Goal: Register for event/course

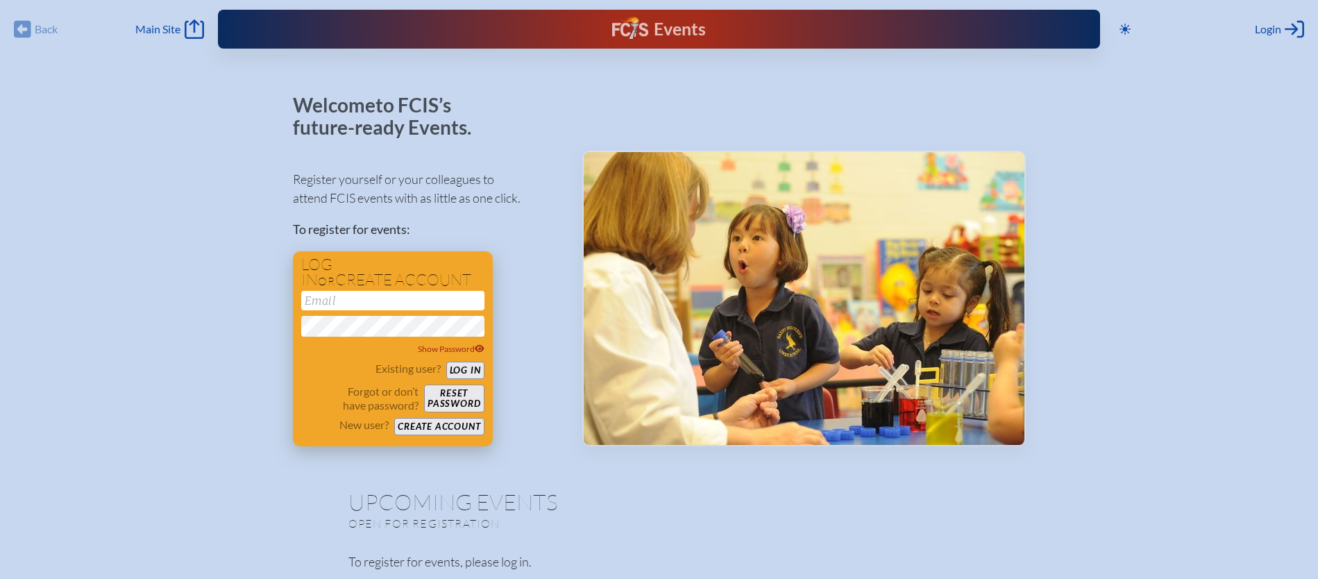
type input "[EMAIL_ADDRESS][DOMAIN_NAME]"
click at [469, 369] on button "Log in" at bounding box center [465, 370] width 38 height 17
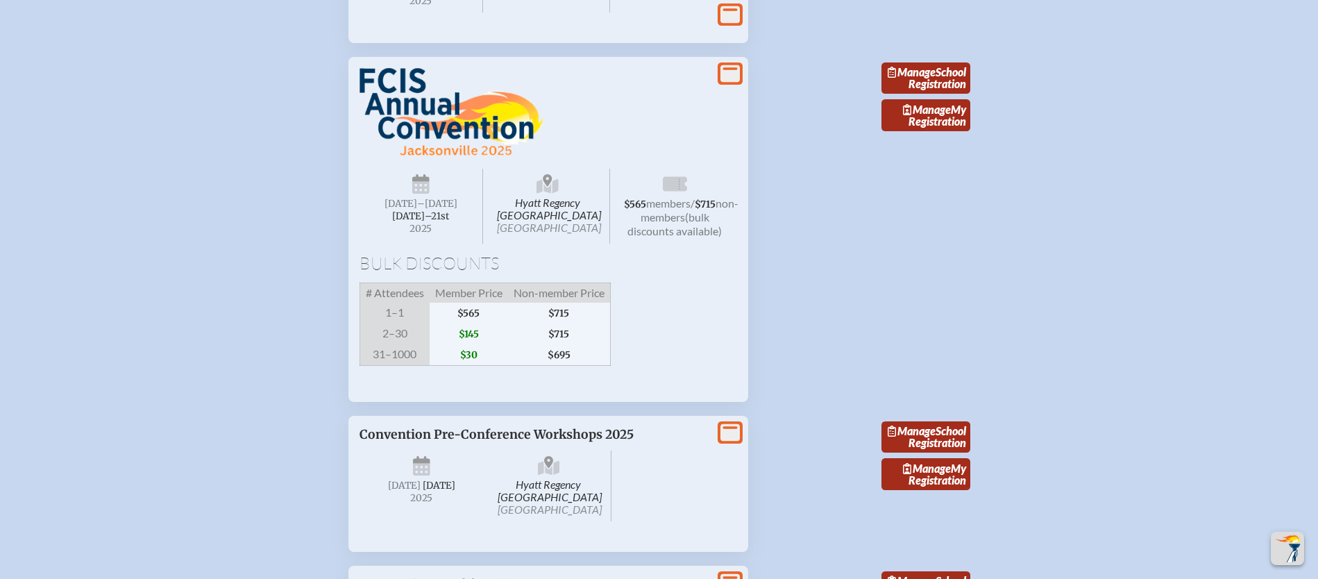
scroll to position [1532, 5]
click at [925, 94] on link "Manage School Registration" at bounding box center [925, 78] width 89 height 32
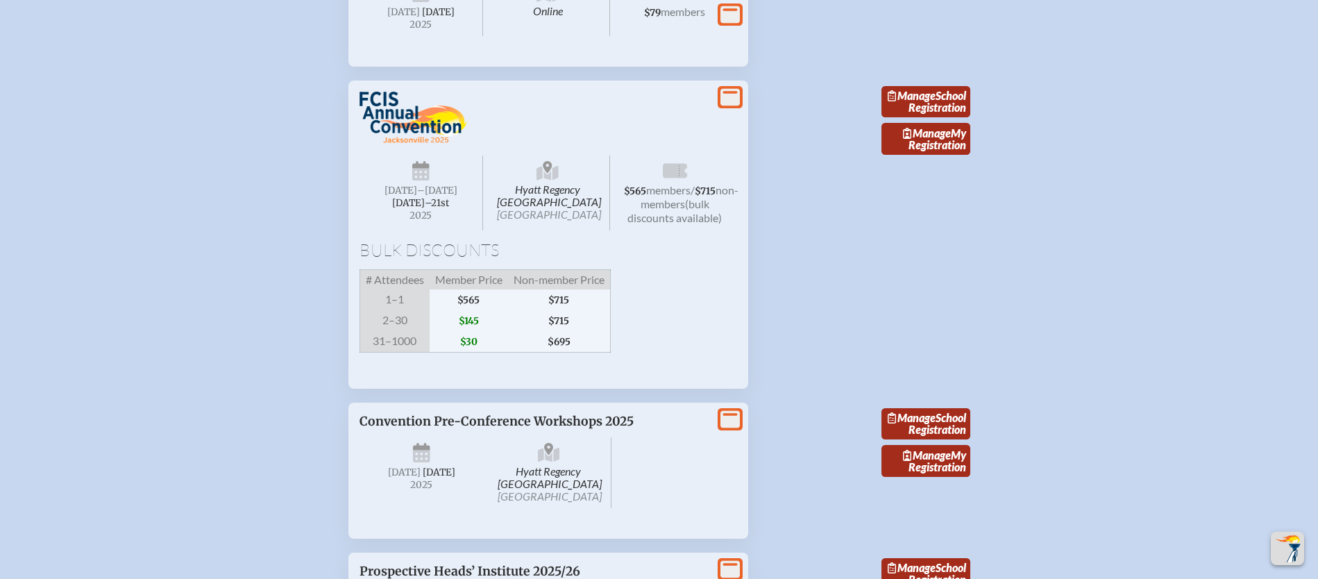
scroll to position [1512, 5]
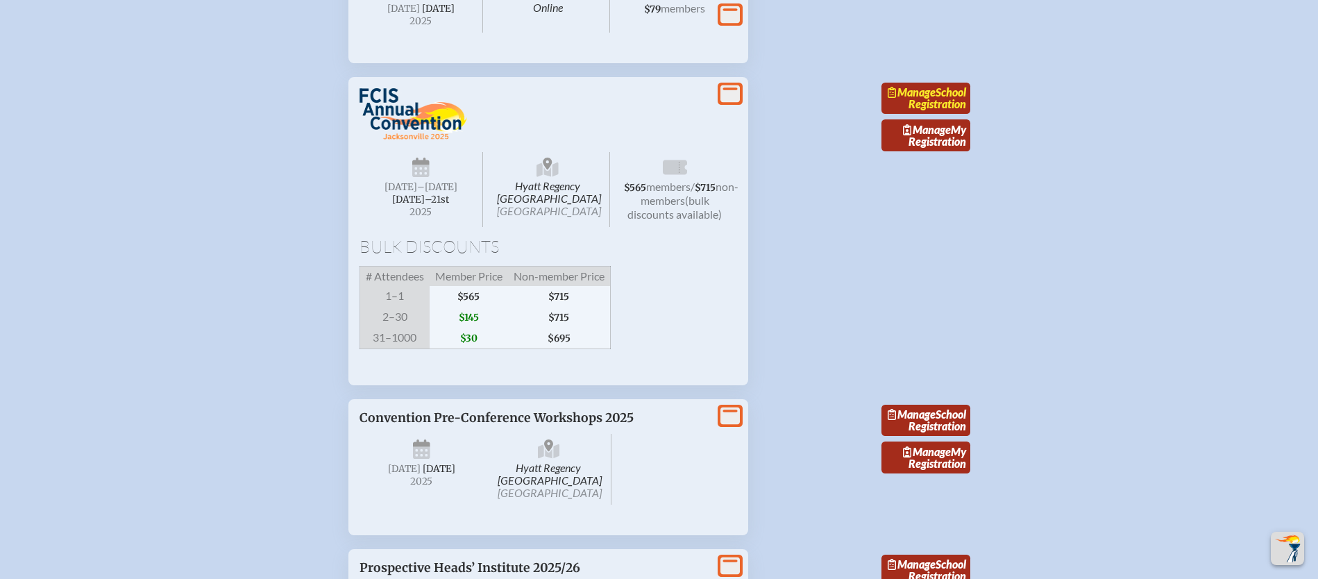
click at [909, 115] on link "Manage School Registration" at bounding box center [925, 99] width 89 height 32
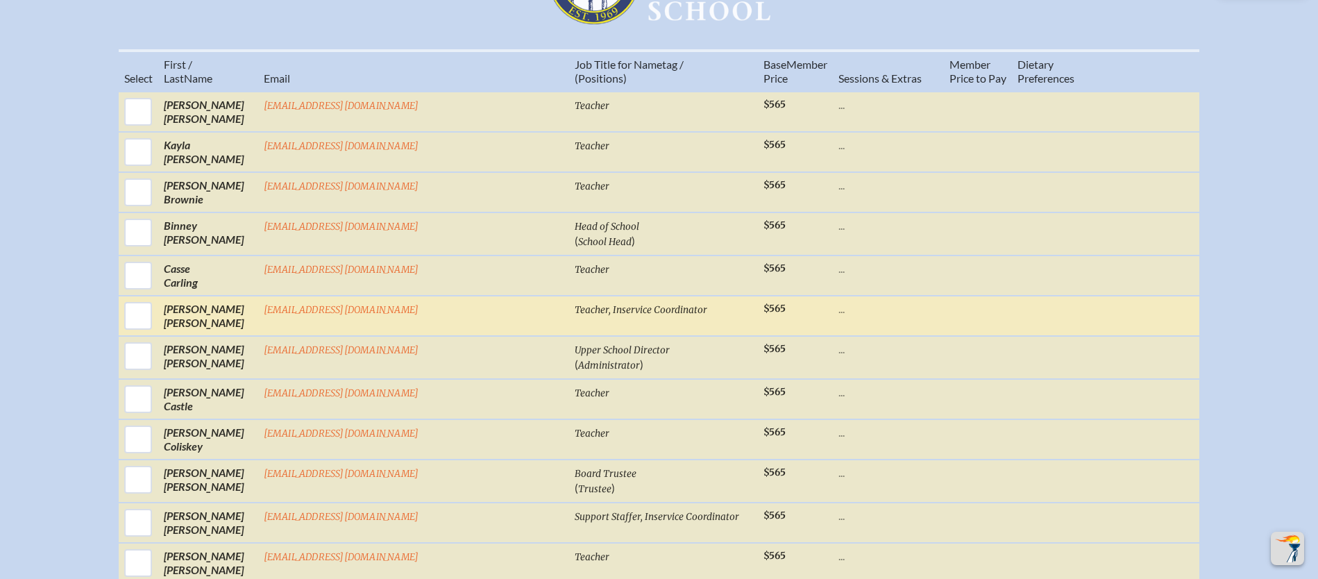
scroll to position [621, 0]
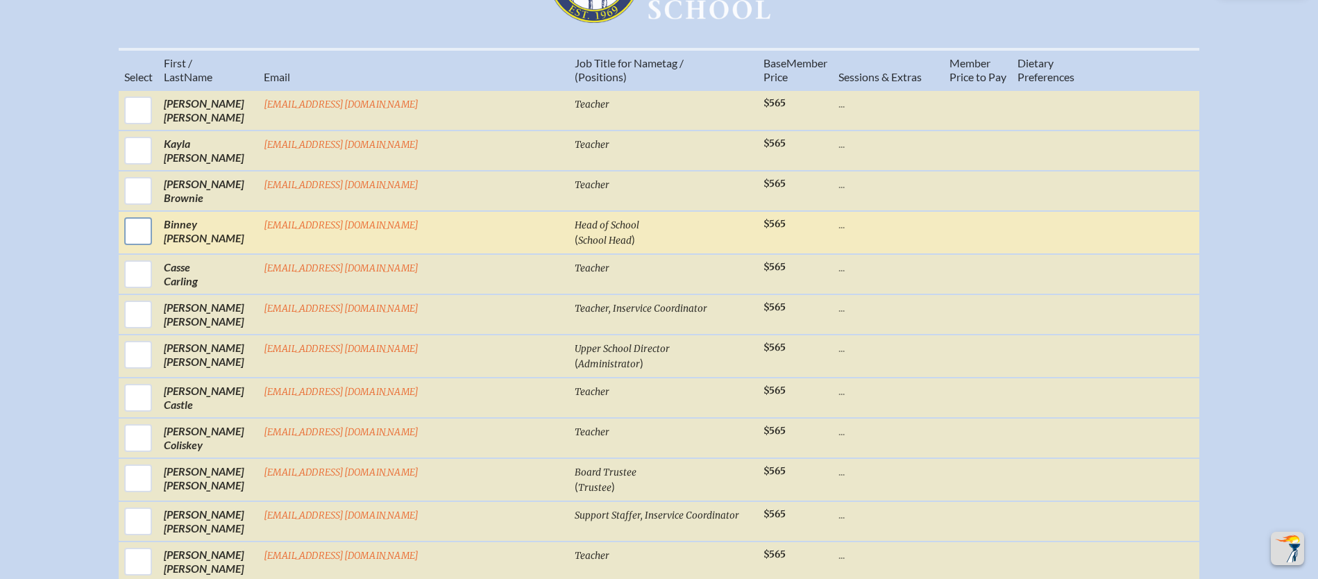
click at [155, 244] on input "checkbox" at bounding box center [138, 231] width 35 height 35
checkbox input "true"
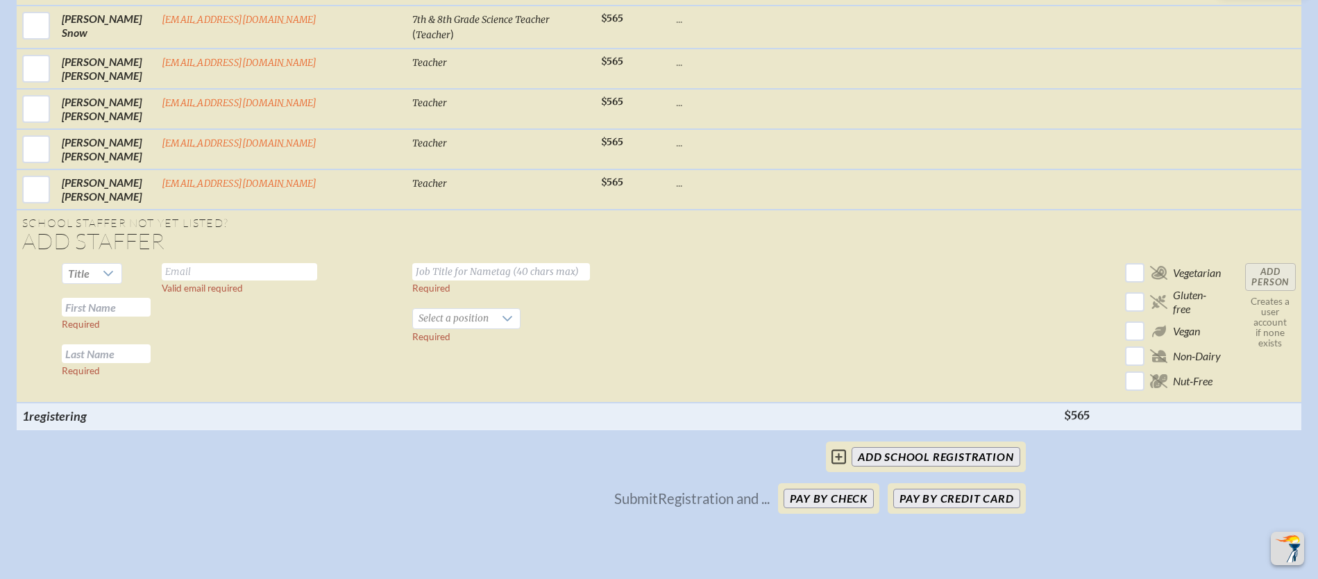
scroll to position [2692, 0]
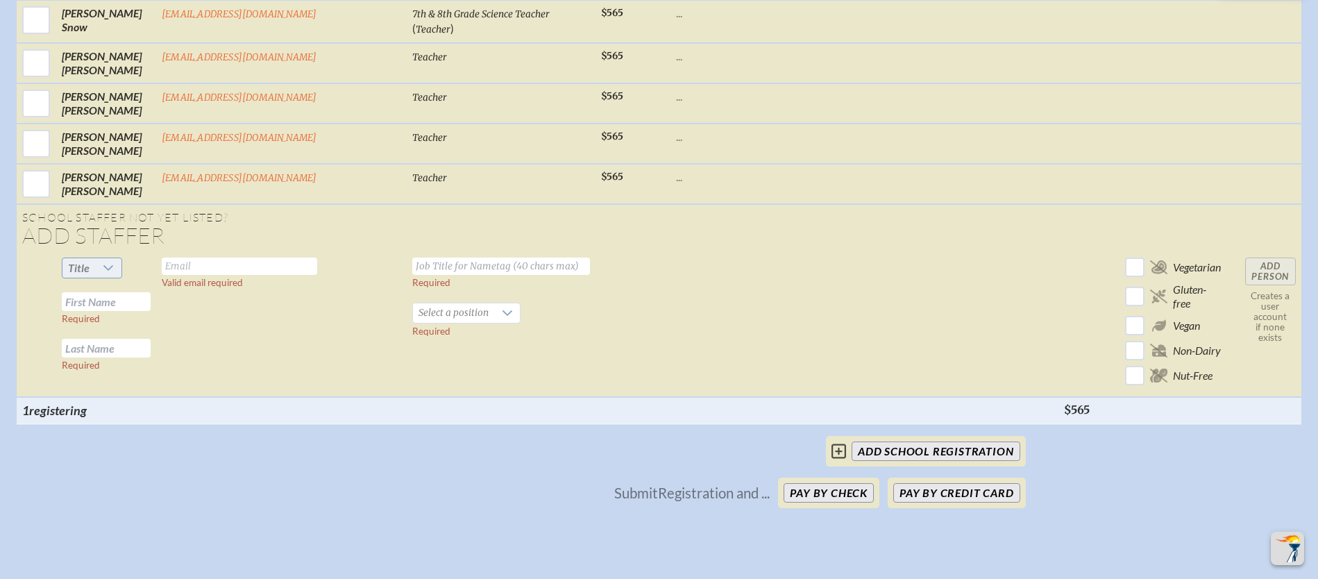
click at [106, 269] on icon at bounding box center [108, 267] width 11 height 11
click at [71, 292] on span "Mr" at bounding box center [70, 294] width 14 height 14
click at [90, 297] on input "text" at bounding box center [106, 301] width 89 height 19
type input "[PERSON_NAME]"
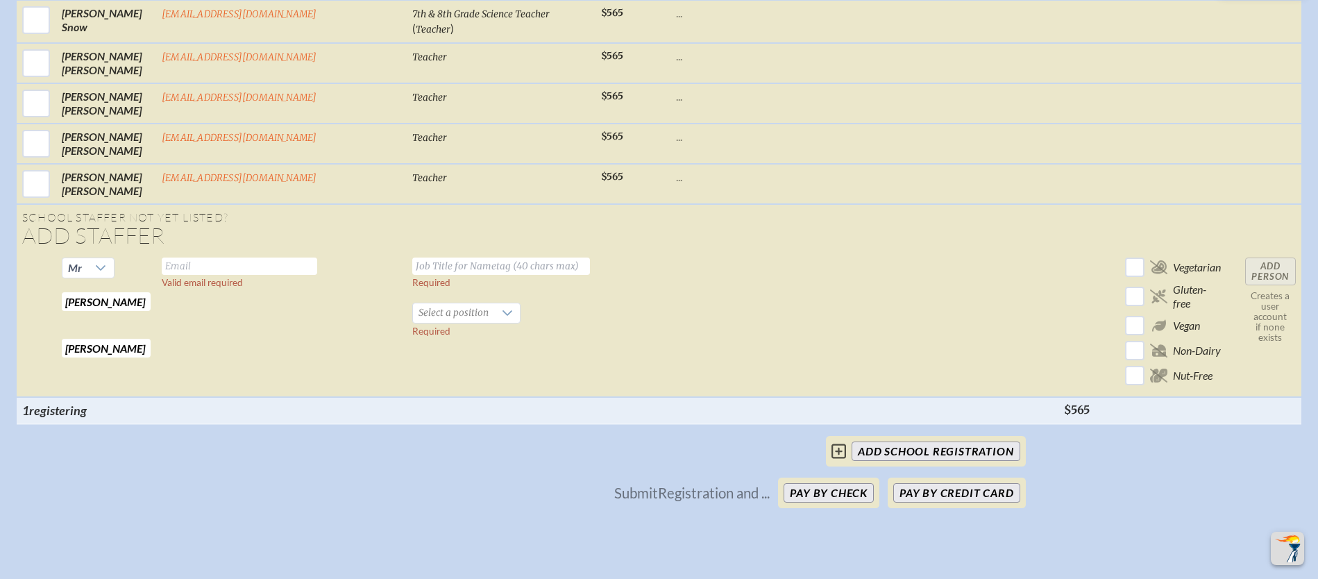
type input "[PERSON_NAME]"
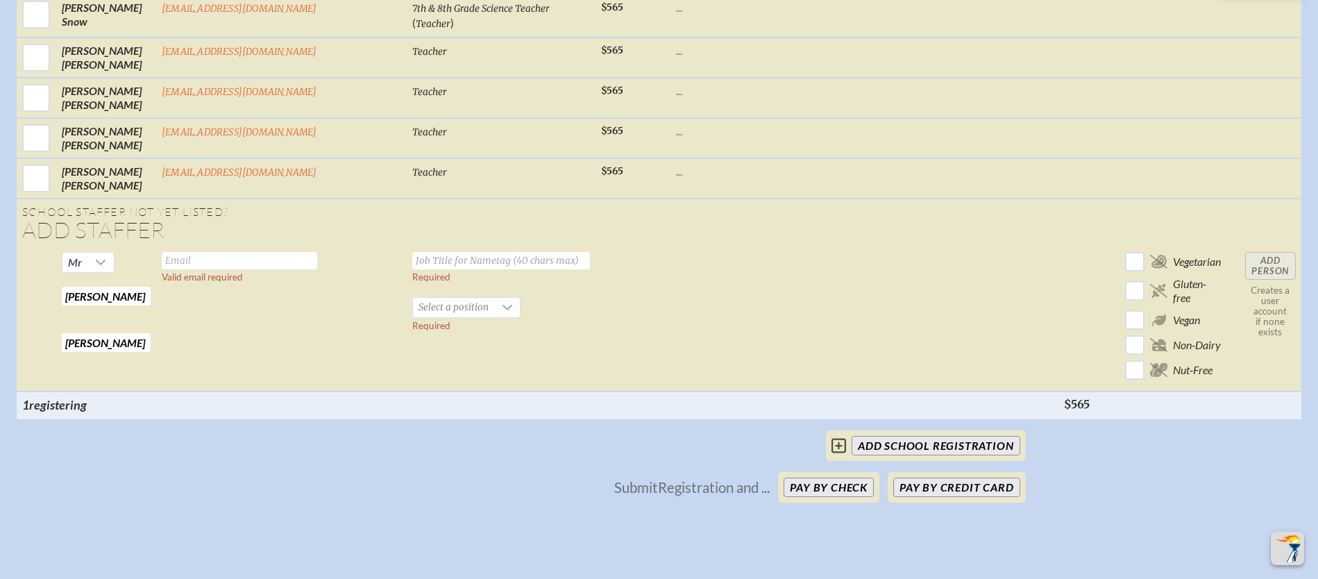
click at [193, 267] on input "text" at bounding box center [239, 260] width 155 height 17
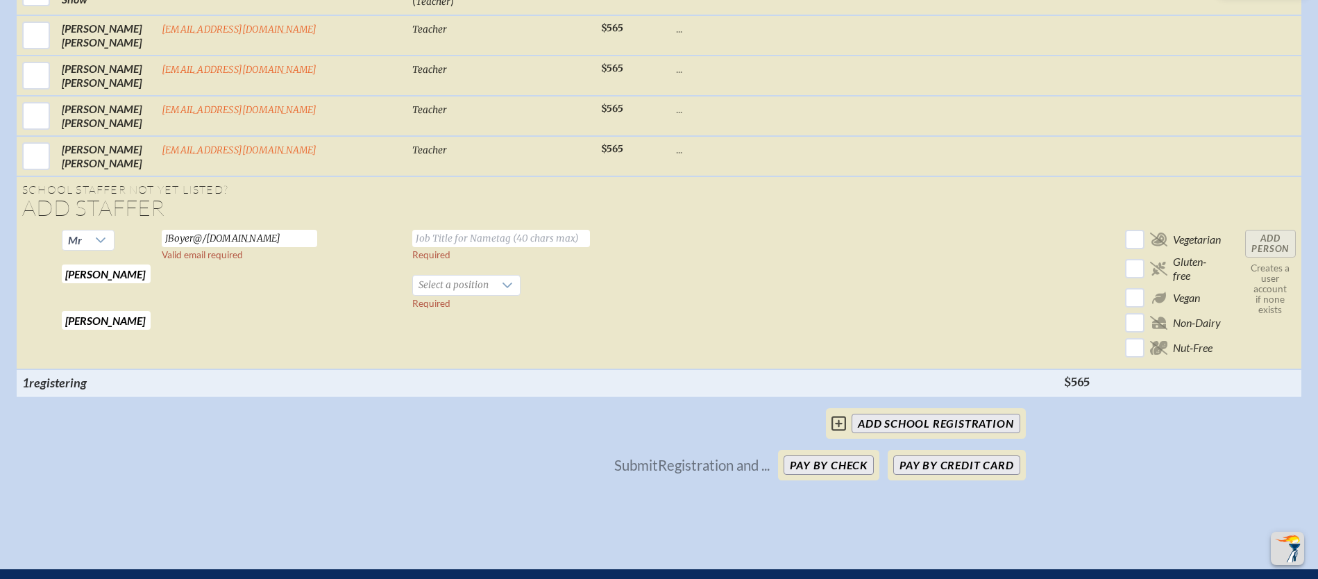
scroll to position [2723, 10]
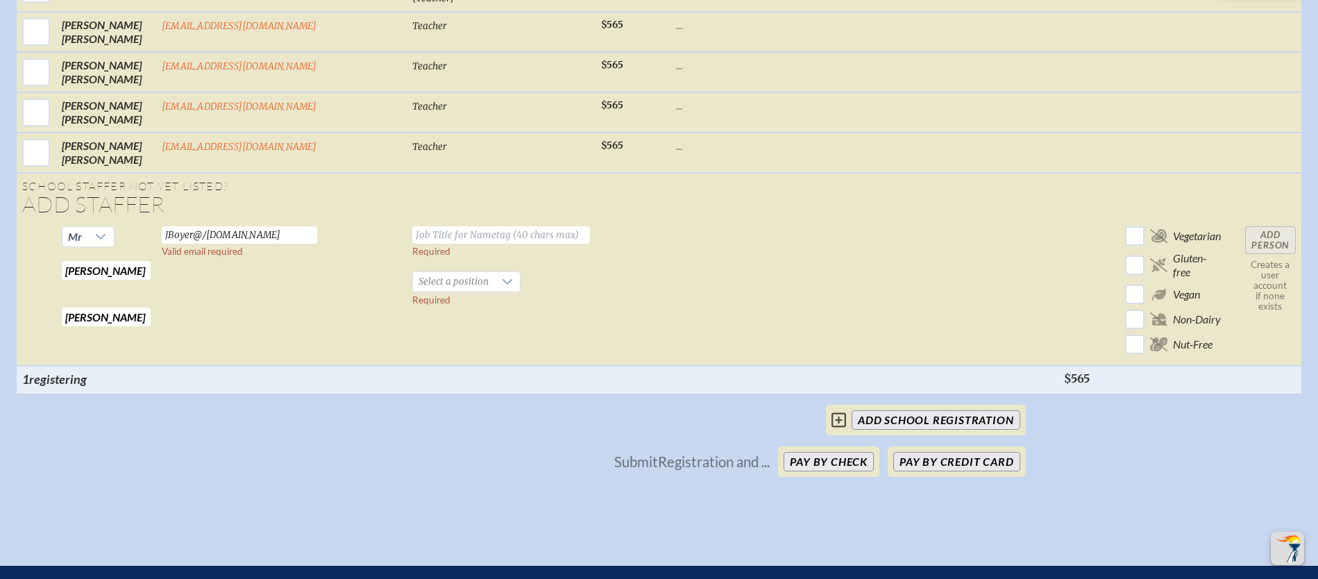
type input "JBoyer@/[DOMAIN_NAME]"
click at [412, 235] on input "text" at bounding box center [501, 234] width 178 height 17
type input "Director of Development"
click at [502, 283] on icon at bounding box center [507, 283] width 10 height 6
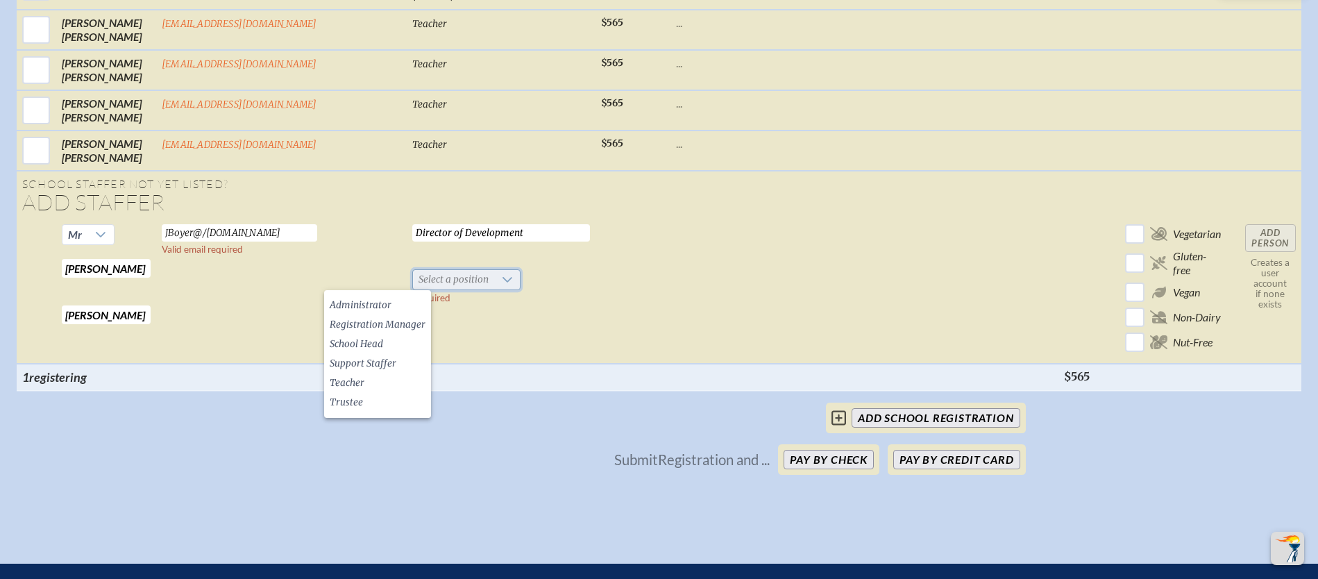
scroll to position [2724, 10]
click at [379, 308] on span "Administrator" at bounding box center [361, 306] width 62 height 14
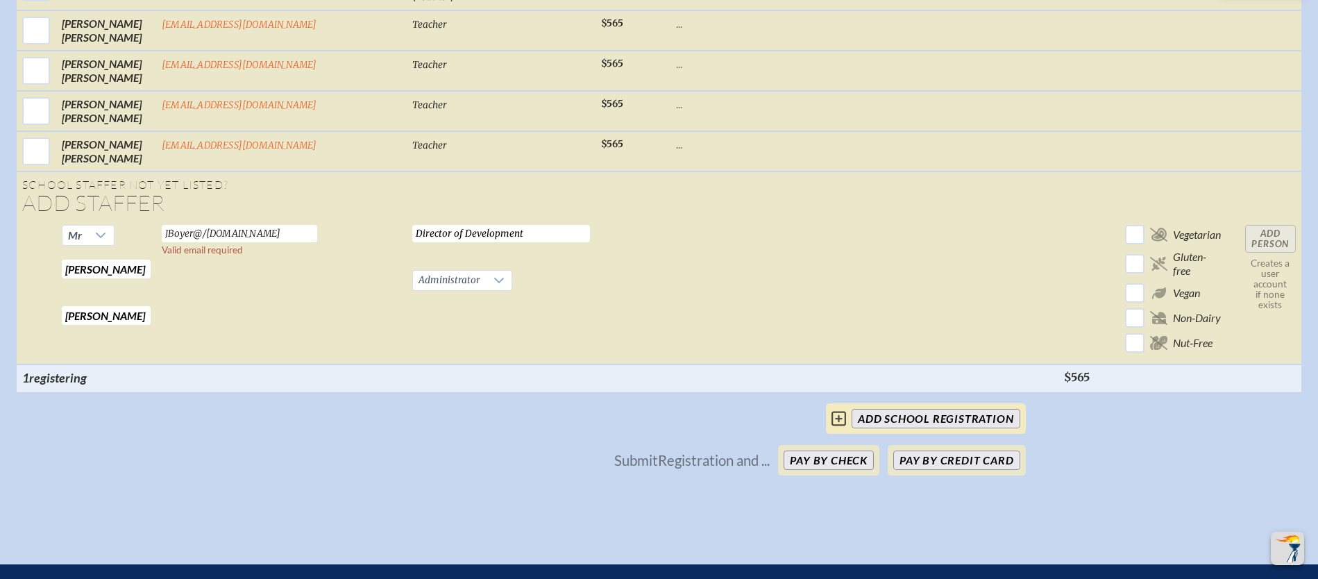
click at [942, 428] on input "add School Registration" at bounding box center [936, 418] width 168 height 19
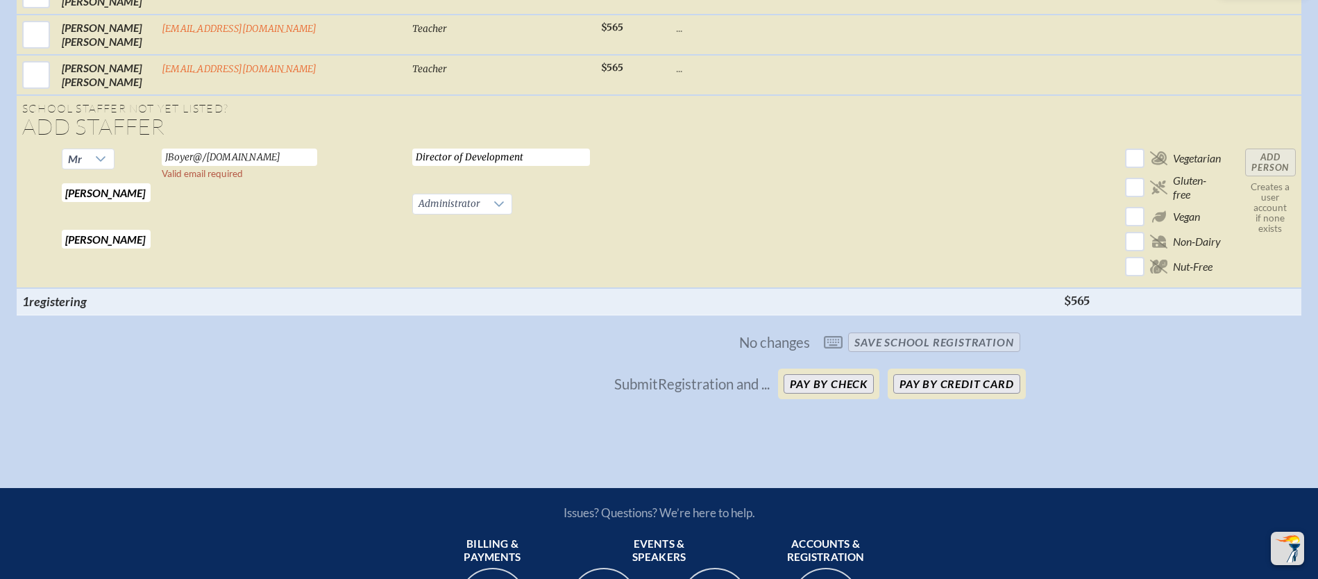
scroll to position [2805, 10]
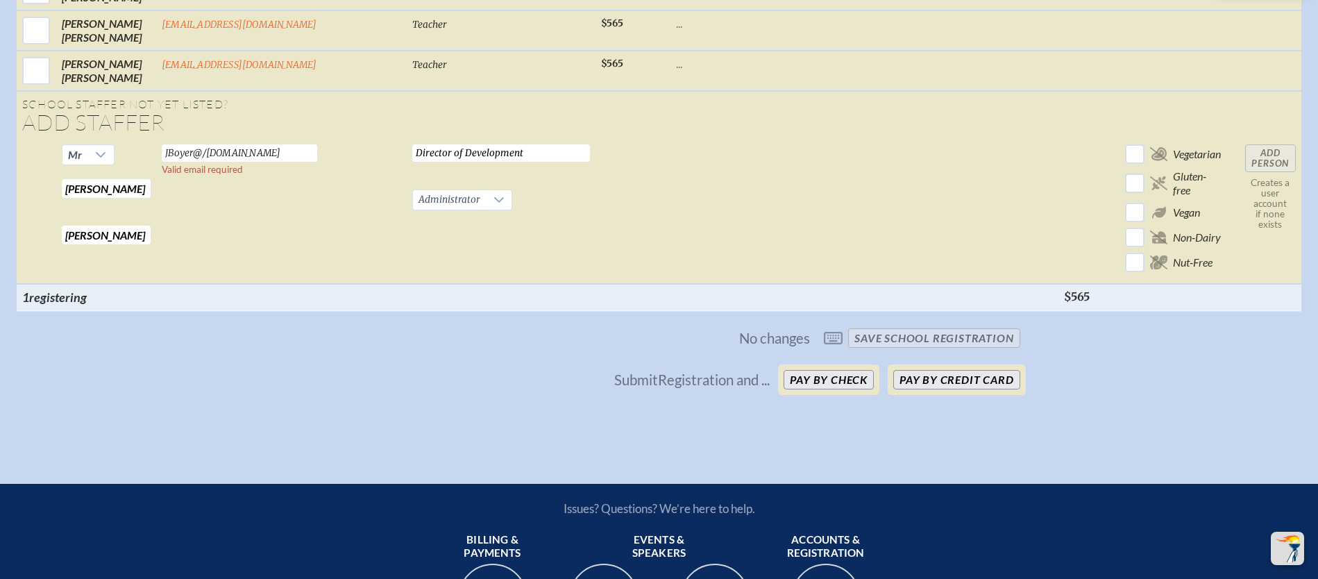
click at [1267, 160] on td "Add Person Creates a user account if none exists" at bounding box center [1271, 211] width 62 height 145
click at [1262, 160] on td "Add Person Creates a user account if none exists" at bounding box center [1271, 211] width 62 height 145
click at [886, 347] on span "No changes save School Registration" at bounding box center [659, 338] width 733 height 31
click at [829, 346] on span "No changes save School Registration" at bounding box center [659, 338] width 733 height 31
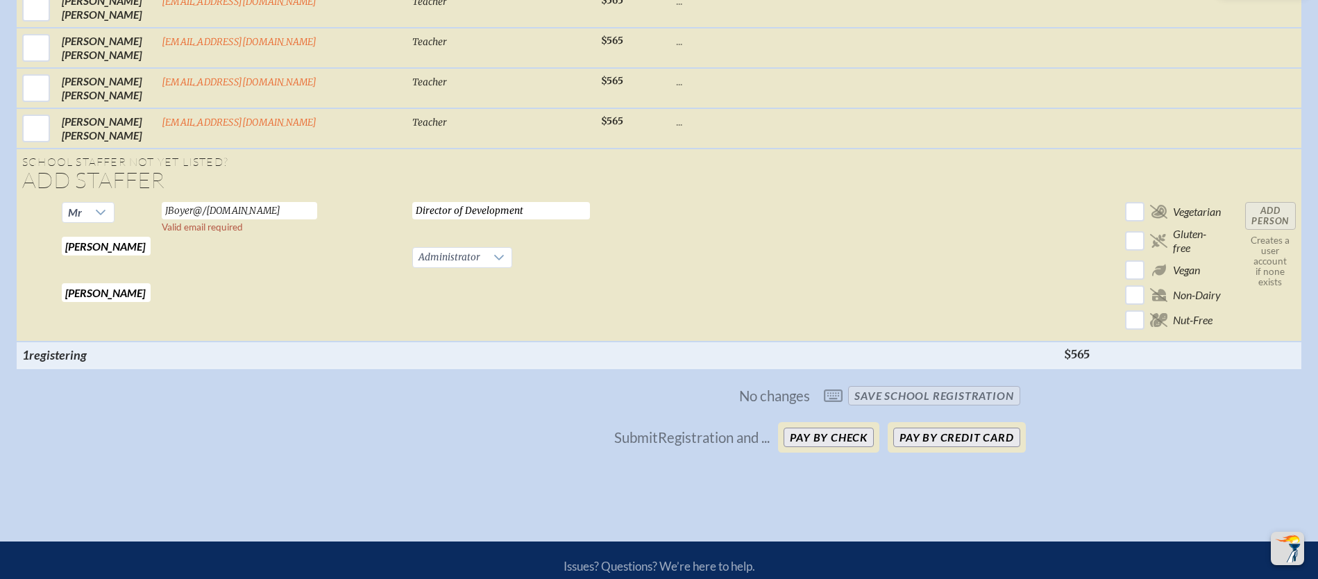
scroll to position [2705, 10]
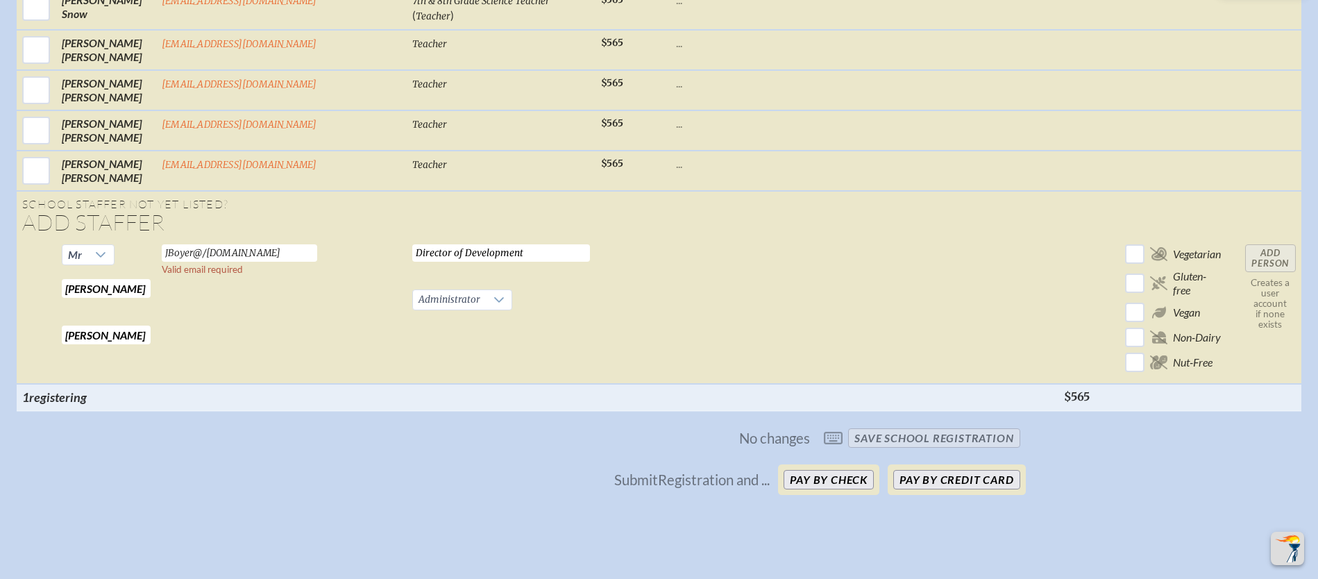
click at [36, 400] on span "registering" at bounding box center [58, 396] width 58 height 15
drag, startPoint x: 16, startPoint y: 398, endPoint x: -2, endPoint y: 398, distance: 18.0
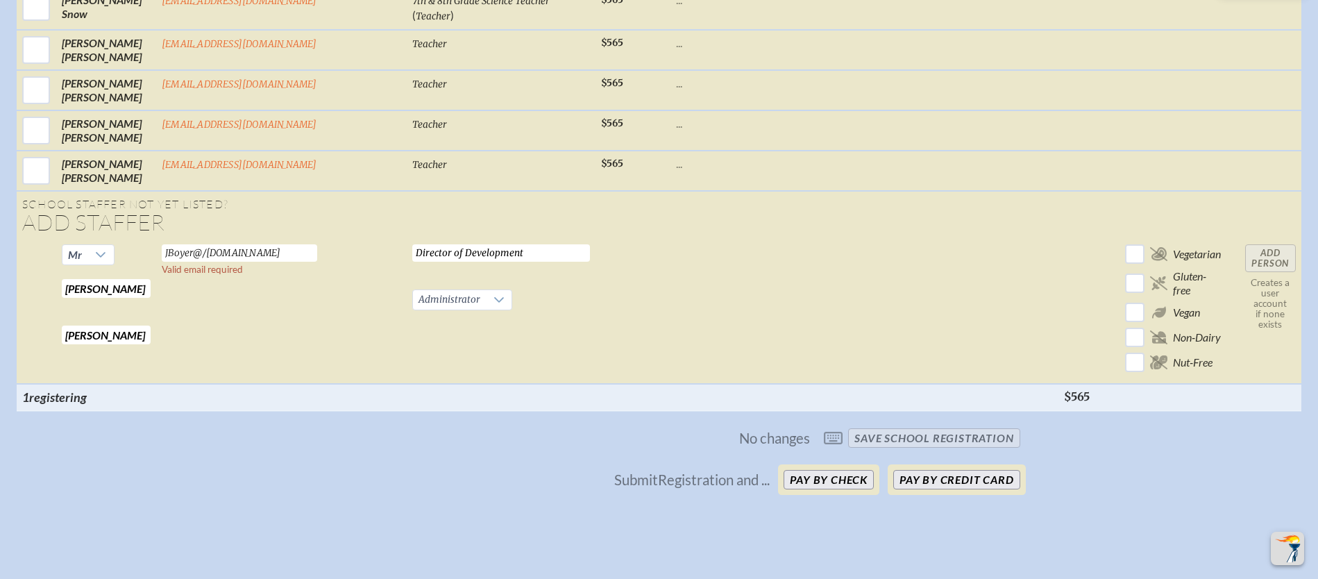
click at [1262, 260] on td "Add Person Creates a user account if none exists" at bounding box center [1271, 311] width 62 height 145
click at [89, 292] on input "[PERSON_NAME]" at bounding box center [106, 288] width 89 height 19
drag, startPoint x: 89, startPoint y: 289, endPoint x: 48, endPoint y: 287, distance: 41.0
click at [48, 287] on tr "[PERSON_NAME] Required [PERSON_NAME] Required JBoyer@/[DOMAIN_NAME] Valid email…" at bounding box center [659, 311] width 1285 height 145
drag, startPoint x: 92, startPoint y: 335, endPoint x: 44, endPoint y: 322, distance: 49.7
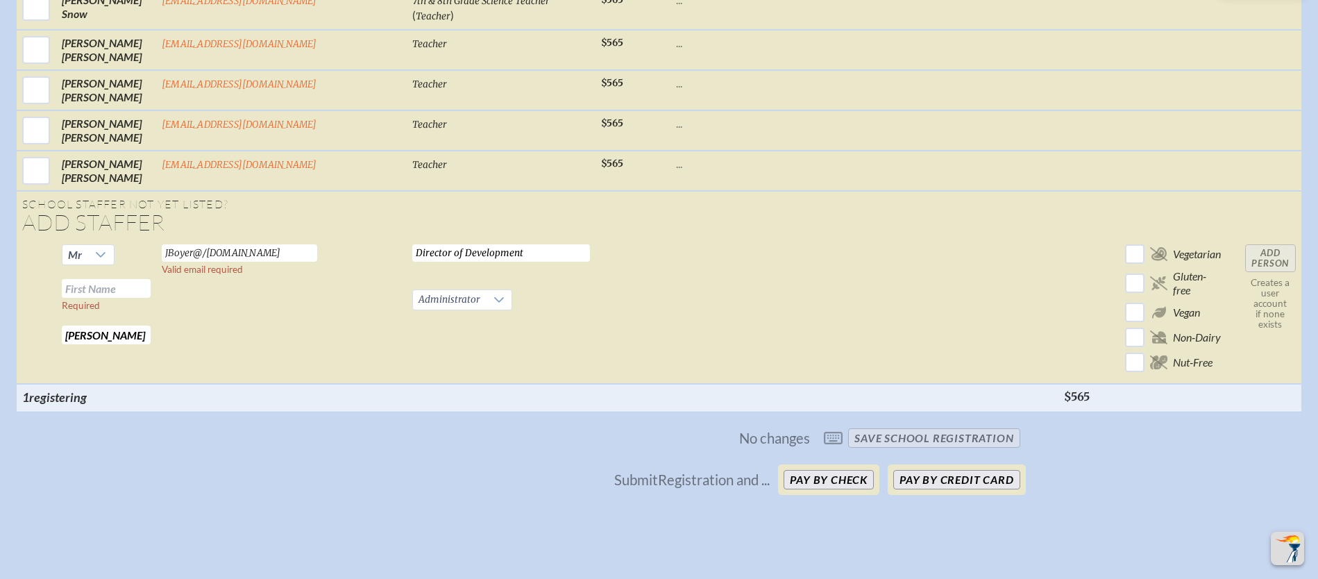
click at [37, 328] on tr "Mr Required [PERSON_NAME] Required JBoyer@/[DOMAIN_NAME] Valid email required D…" at bounding box center [659, 311] width 1285 height 145
drag, startPoint x: 296, startPoint y: 250, endPoint x: 264, endPoint y: 252, distance: 32.0
click at [264, 252] on input "JBoyer@/[DOMAIN_NAME]" at bounding box center [239, 252] width 155 height 17
drag, startPoint x: 295, startPoint y: 254, endPoint x: 140, endPoint y: 253, distance: 154.8
click at [140, 253] on tr "Mr Required Required JBoyer@/[DOMAIN_NAME] Valid email required Director of Dev…" at bounding box center [659, 311] width 1285 height 145
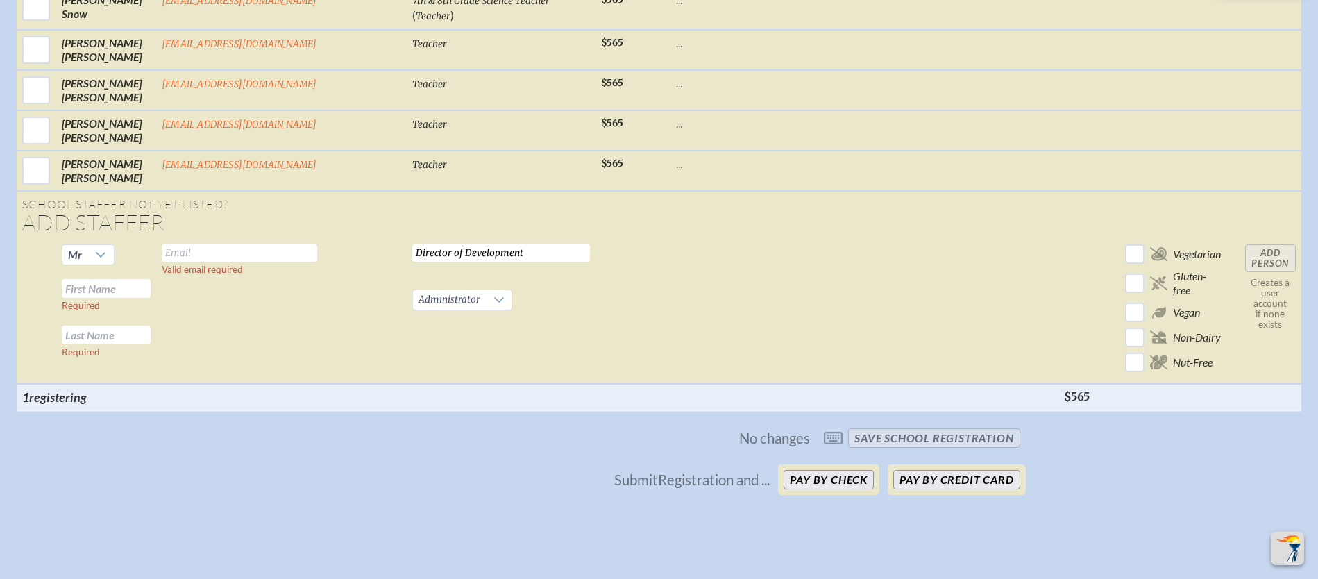
drag, startPoint x: 452, startPoint y: 253, endPoint x: 251, endPoint y: 248, distance: 200.6
click at [251, 248] on tr "Mr Required Required Valid email required Director of Development Required Admi…" at bounding box center [659, 311] width 1285 height 145
click at [494, 301] on icon at bounding box center [499, 301] width 10 height 6
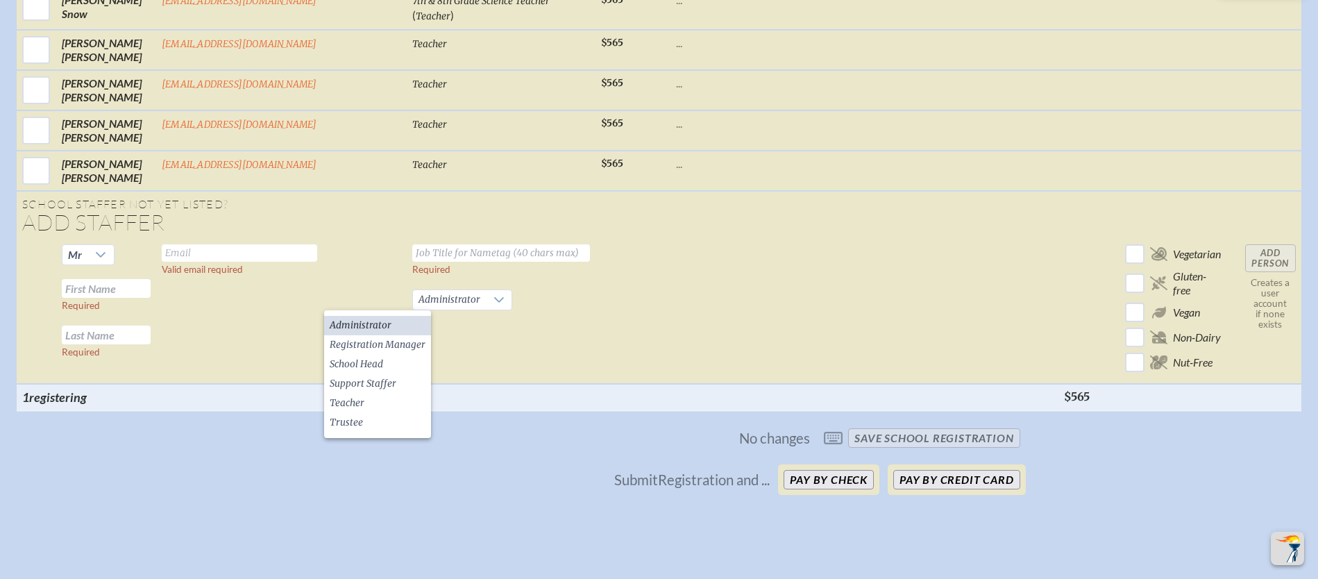
click at [595, 318] on td at bounding box center [632, 311] width 75 height 145
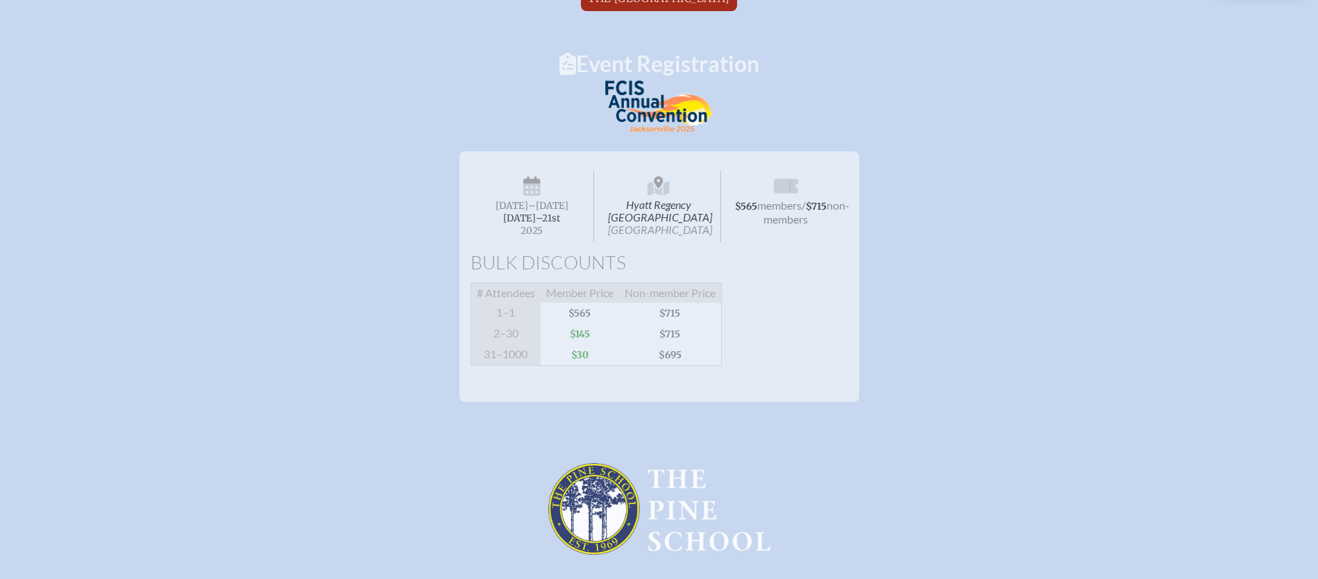
scroll to position [91, 0]
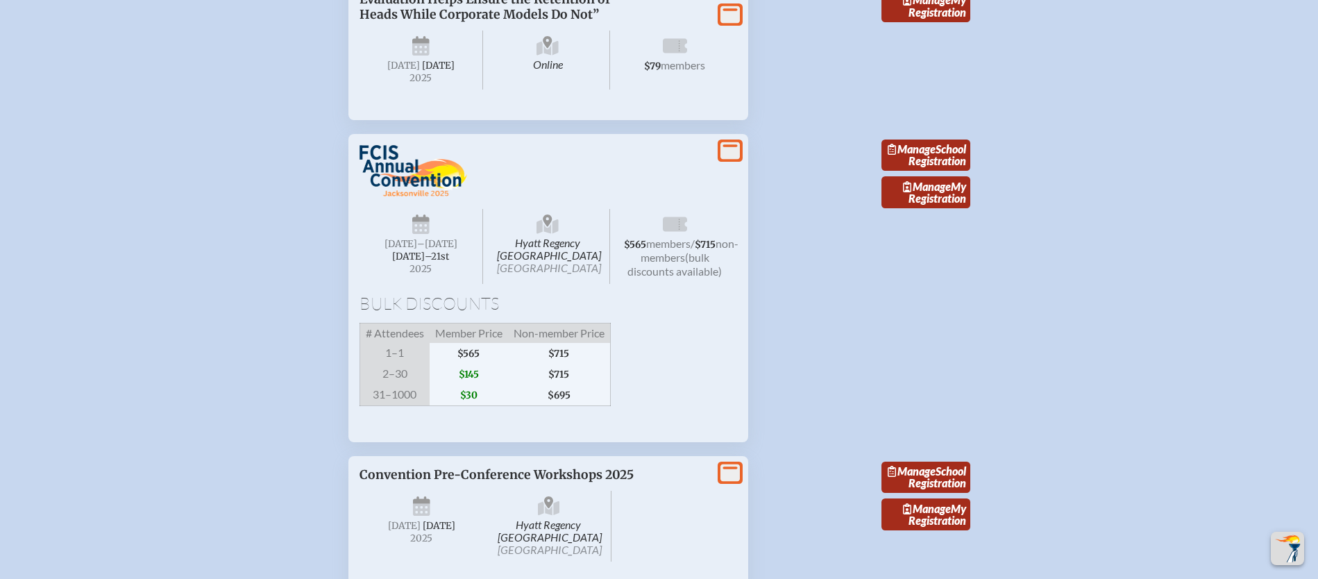
scroll to position [1453, 5]
click at [935, 173] on link "Manage School Registration" at bounding box center [925, 157] width 89 height 32
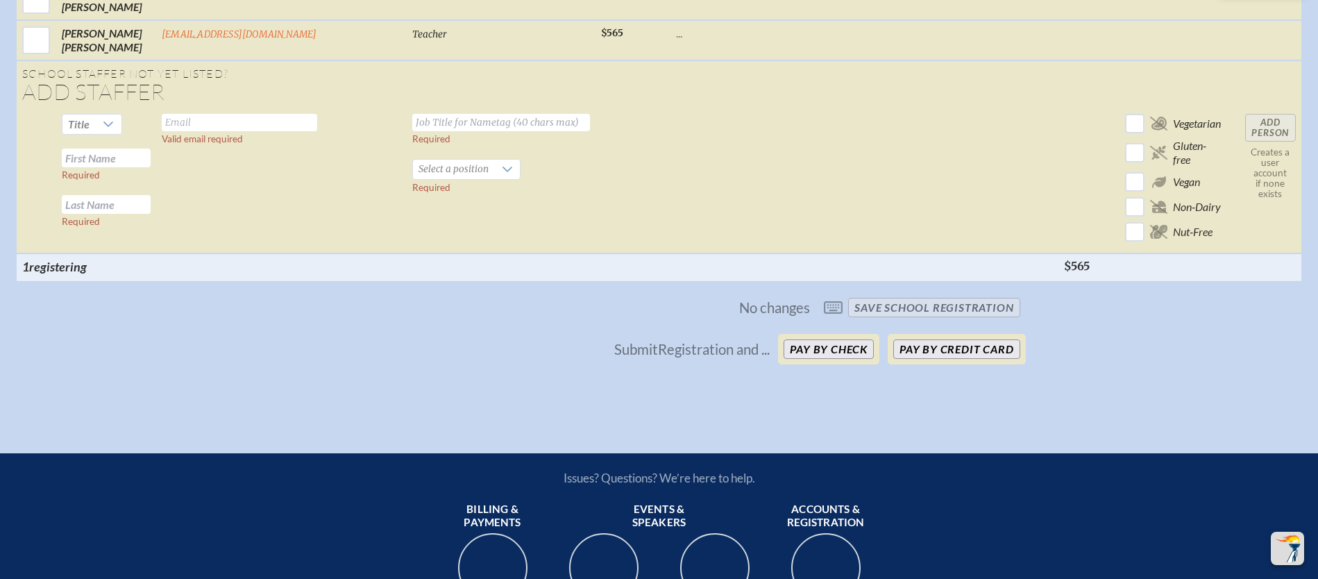
scroll to position [2844, 0]
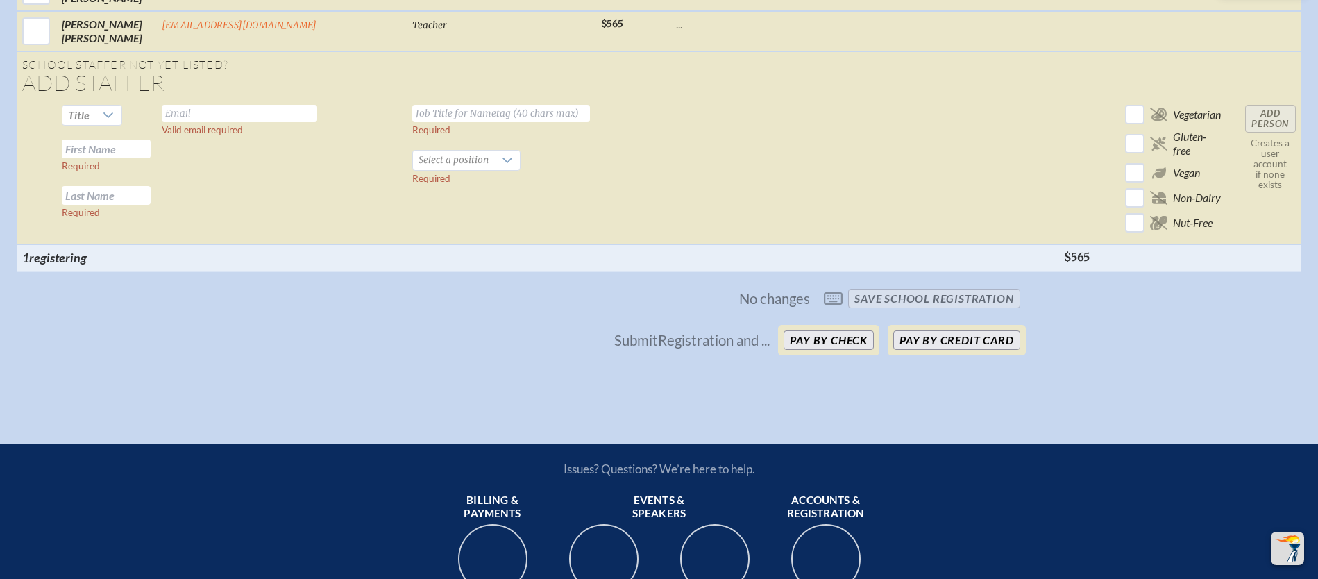
click at [1270, 112] on td "Add Person Creates a user account if none exists" at bounding box center [1271, 171] width 62 height 145
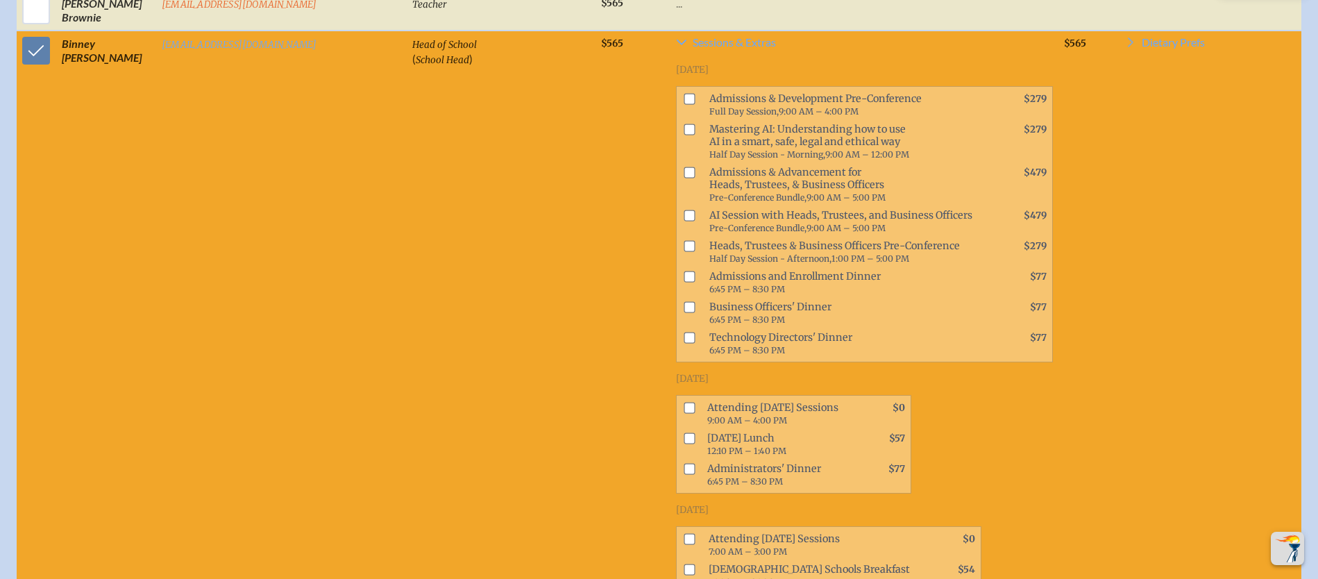
scroll to position [813, 0]
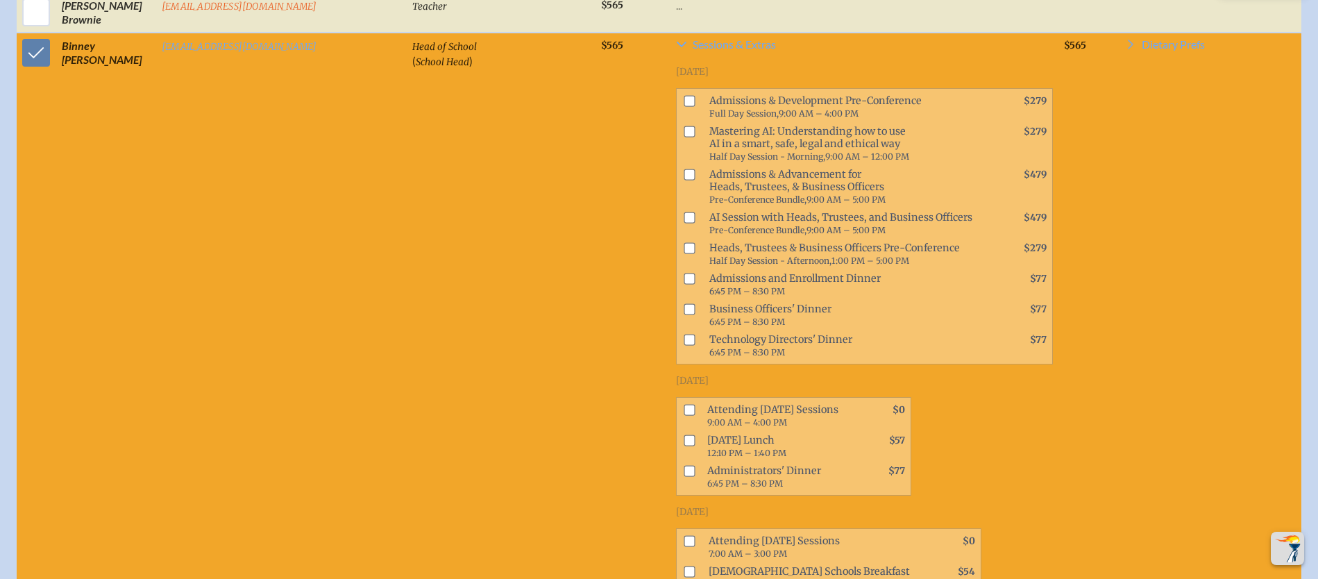
click at [684, 409] on input "checkbox" at bounding box center [689, 410] width 11 height 11
checkbox input "true"
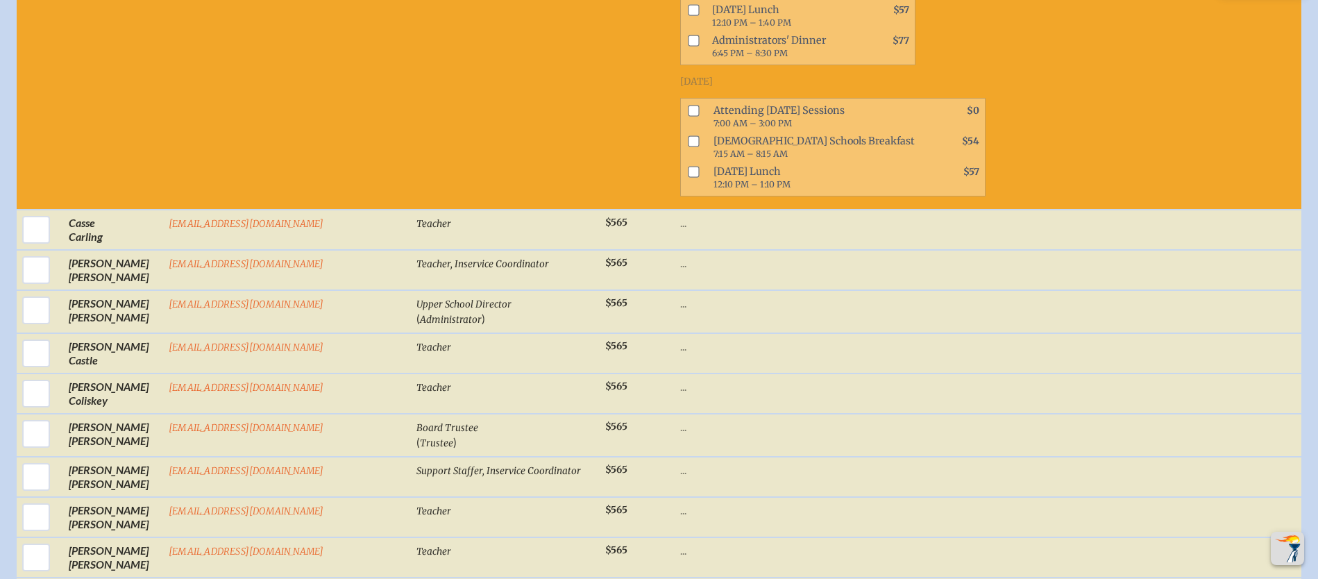
scroll to position [1262, 0]
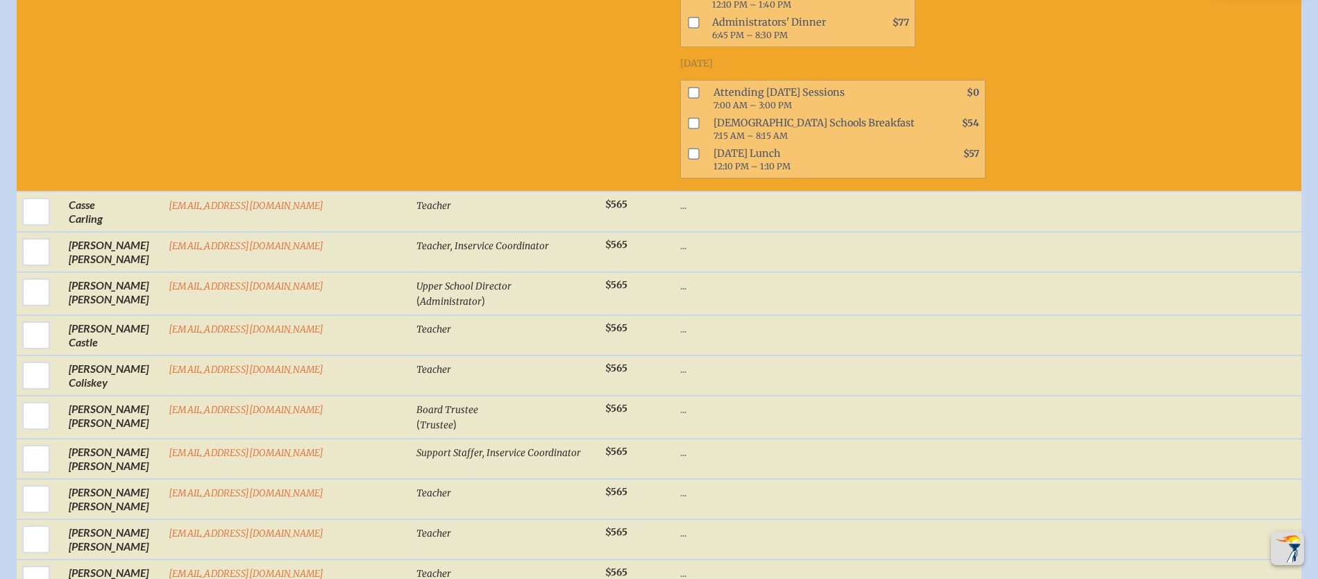
click at [688, 95] on input "checkbox" at bounding box center [693, 92] width 11 height 11
checkbox input "true"
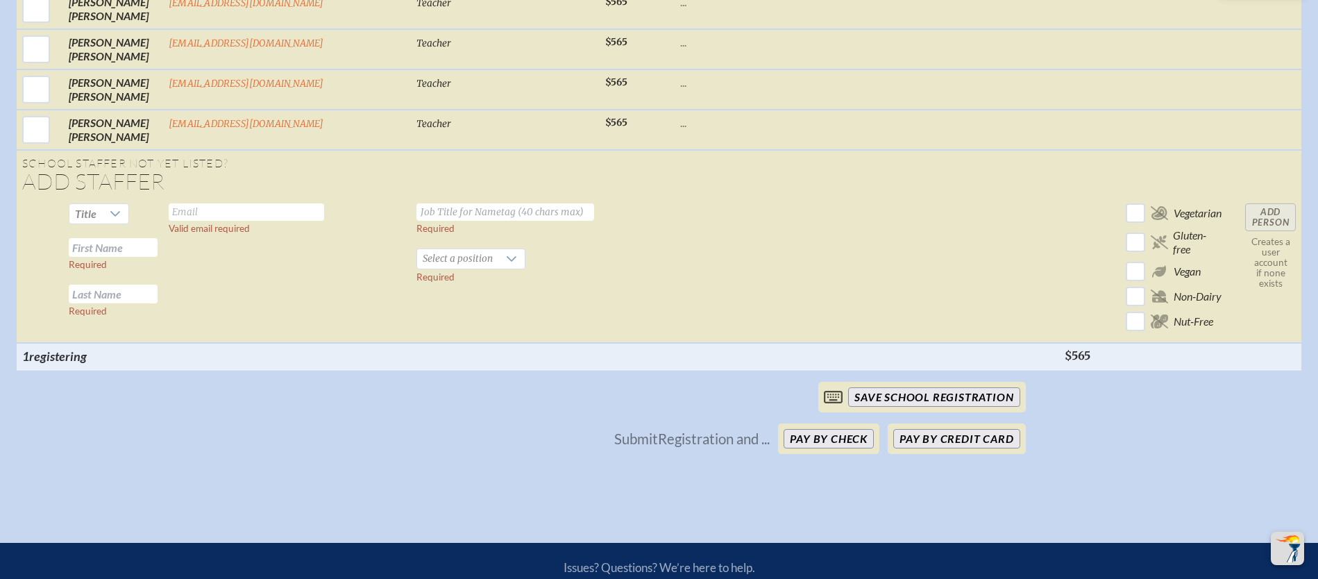
scroll to position [2750, 0]
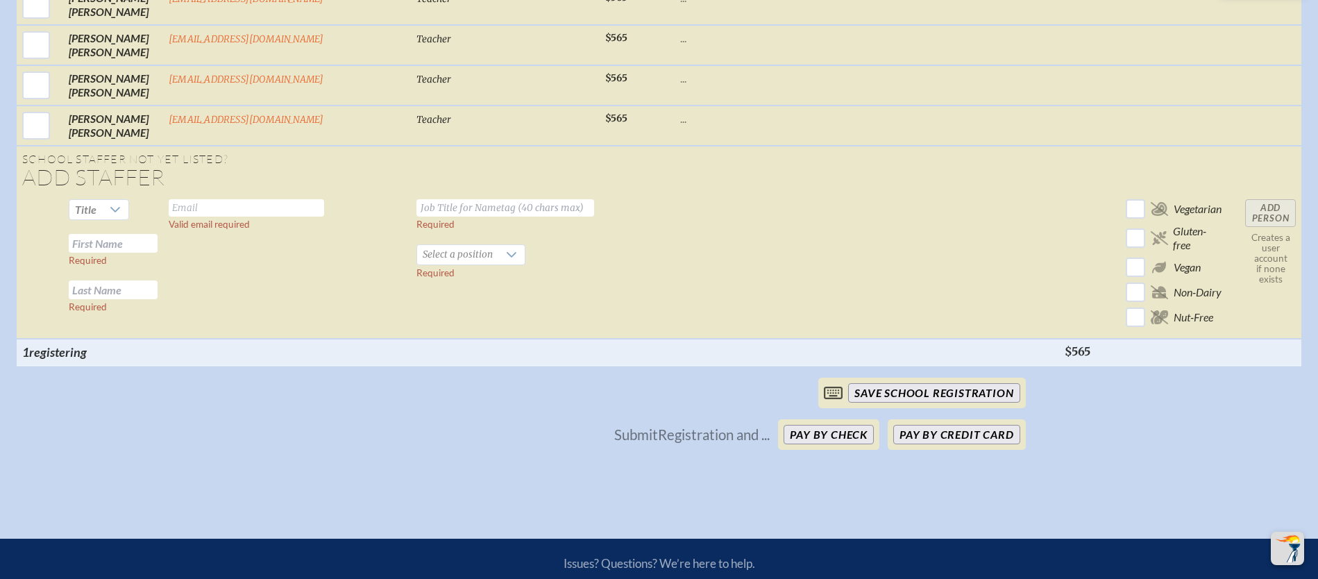
click at [1274, 214] on td "Add Person Creates a user account if none exists" at bounding box center [1271, 266] width 62 height 145
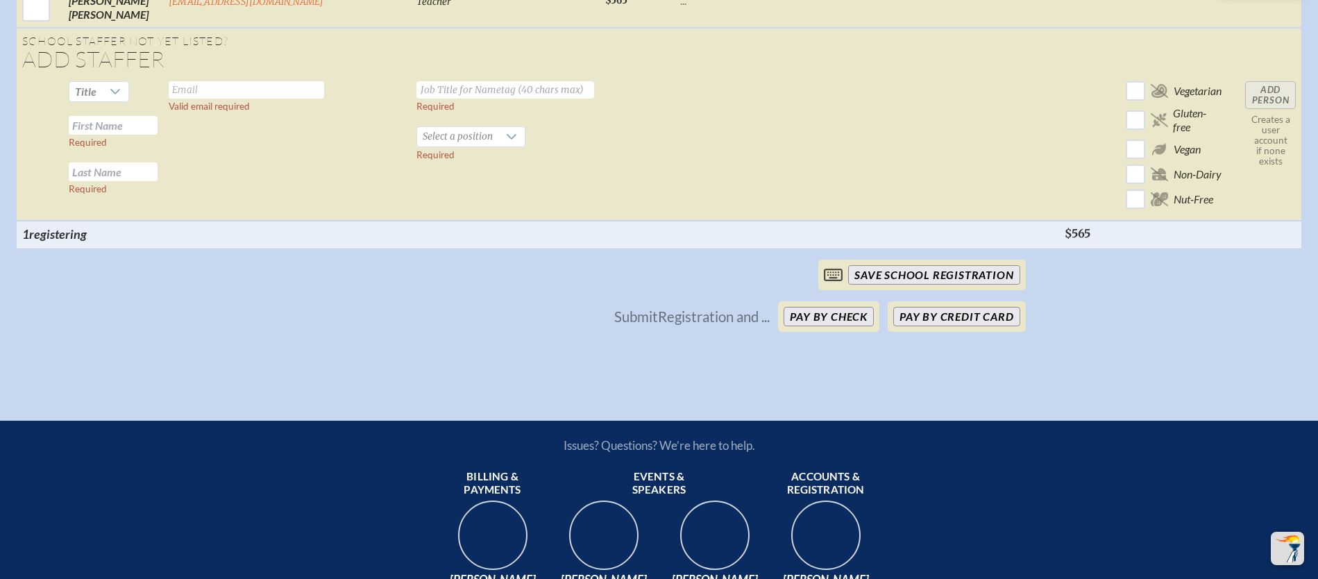
scroll to position [2866, 0]
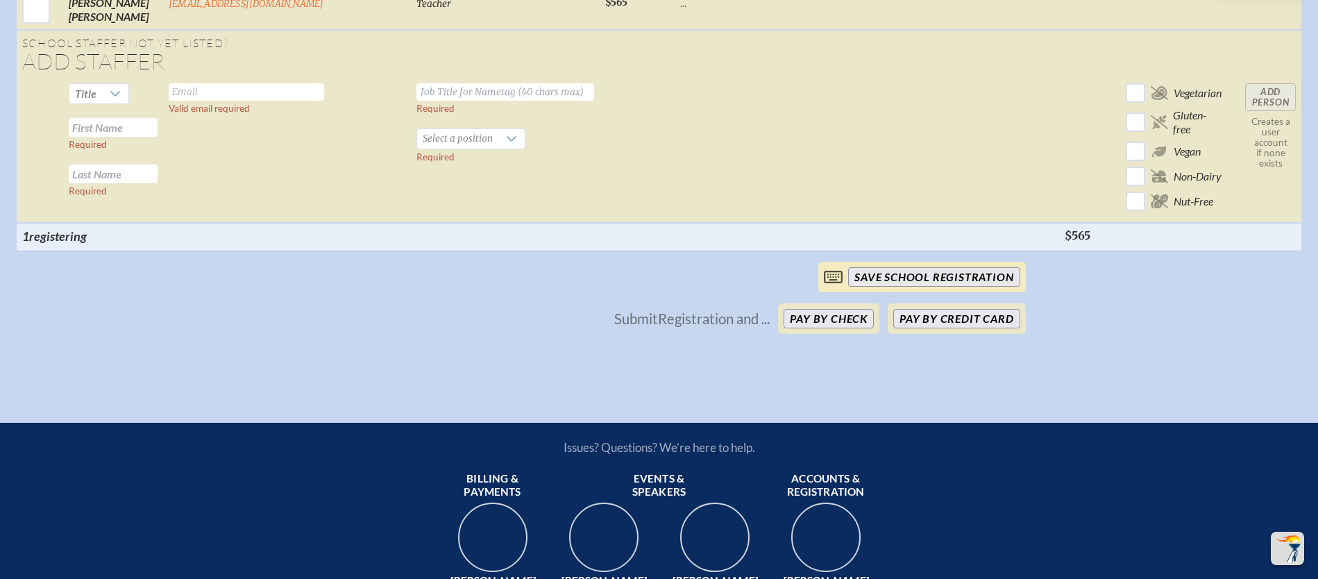
click at [907, 287] on input "save School Registration" at bounding box center [933, 276] width 171 height 19
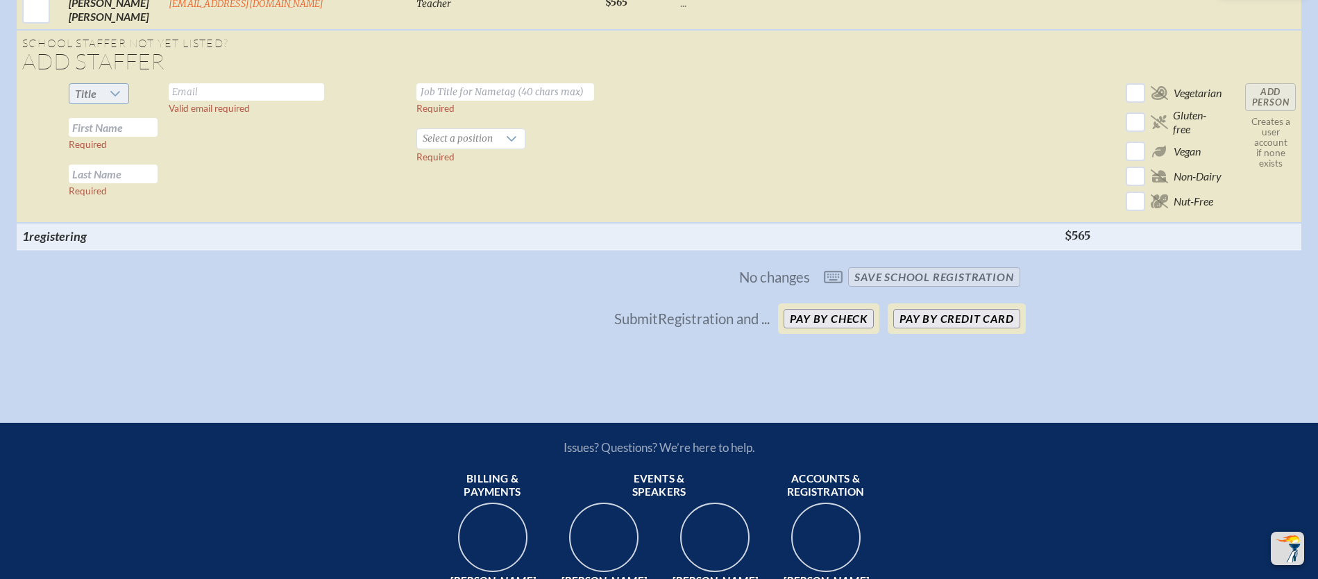
click at [113, 92] on icon at bounding box center [115, 95] width 10 height 6
click at [81, 120] on span "Mr" at bounding box center [76, 119] width 14 height 14
click at [198, 93] on input "text" at bounding box center [246, 91] width 155 height 17
type input "[EMAIL_ADDRESS][DOMAIN_NAME]"
type input "Director of Development"
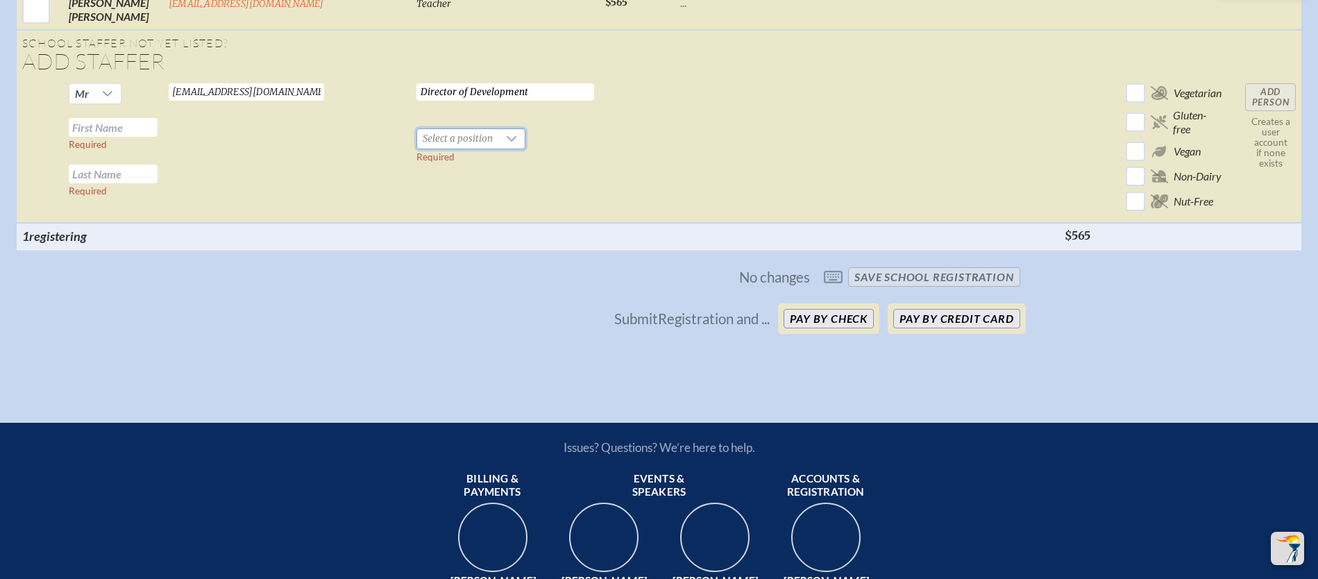
scroll to position [2862, 0]
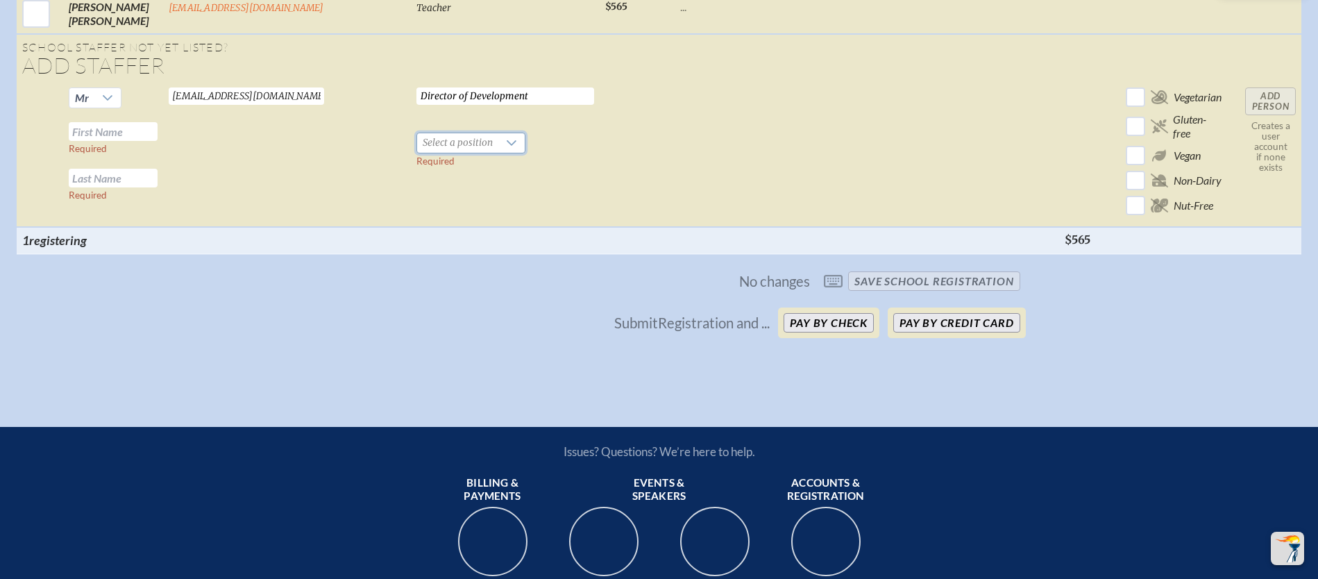
click at [98, 128] on input "text" at bounding box center [113, 131] width 89 height 19
type input "[PERSON_NAME]"
click at [85, 177] on input "text" at bounding box center [113, 178] width 89 height 19
type input "[PERSON_NAME]"
click at [507, 142] on icon at bounding box center [512, 144] width 10 height 6
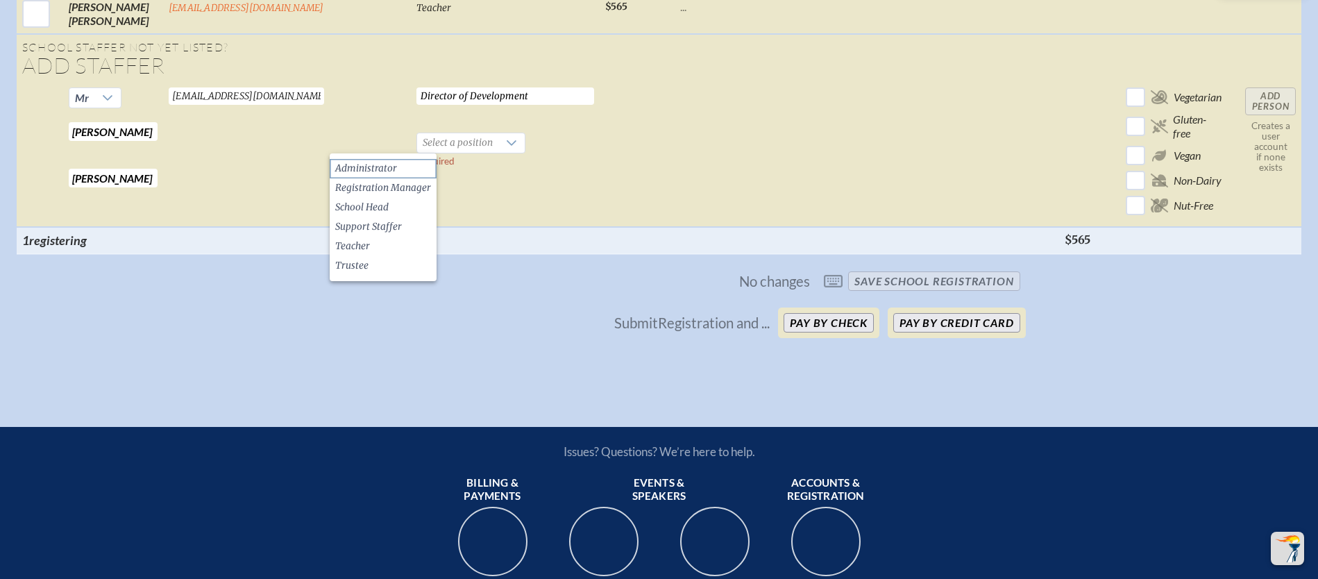
click at [374, 167] on span "Administrator" at bounding box center [366, 169] width 62 height 14
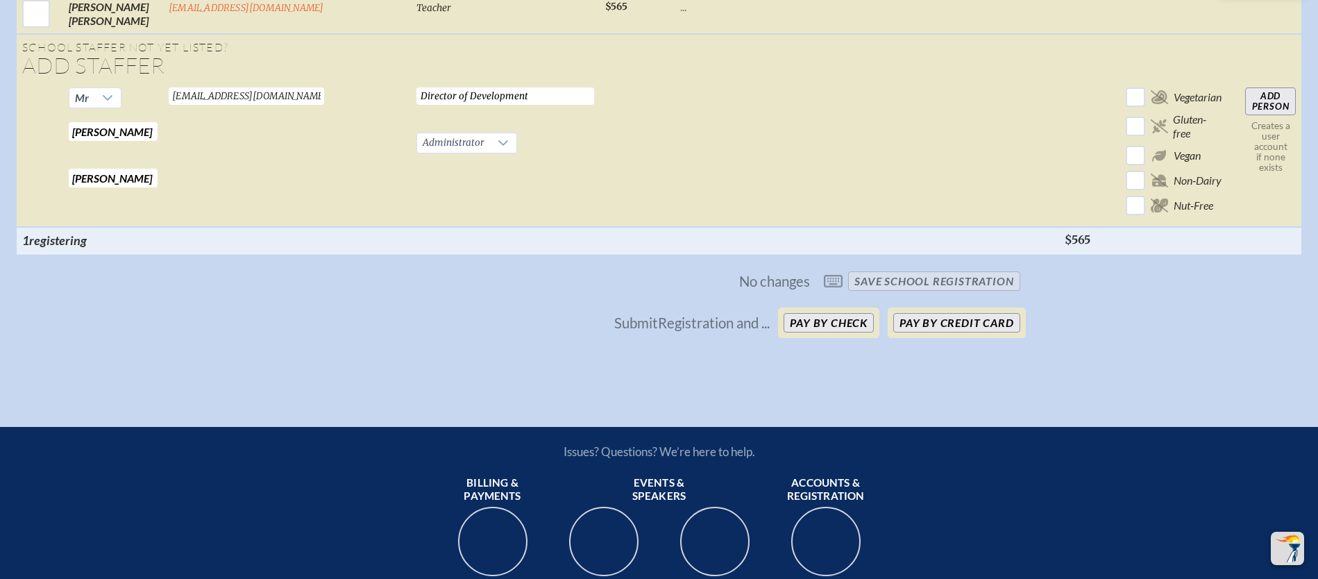
click at [1271, 101] on input "Add Person" at bounding box center [1270, 101] width 51 height 28
checkbox input "false"
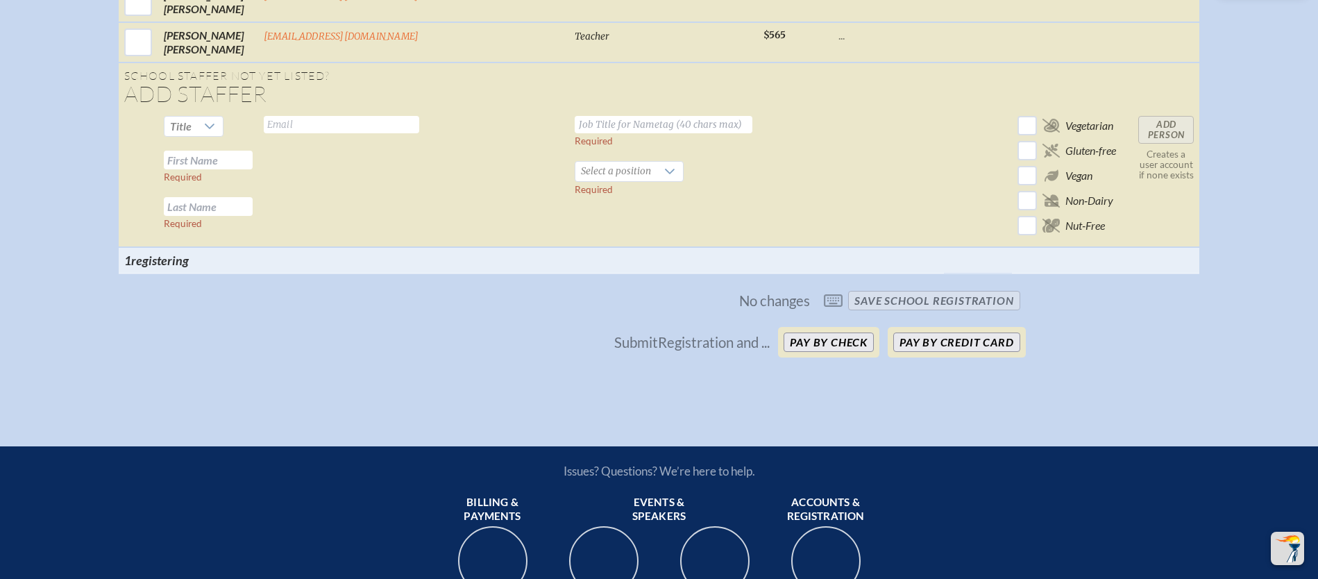
checkbox input "true"
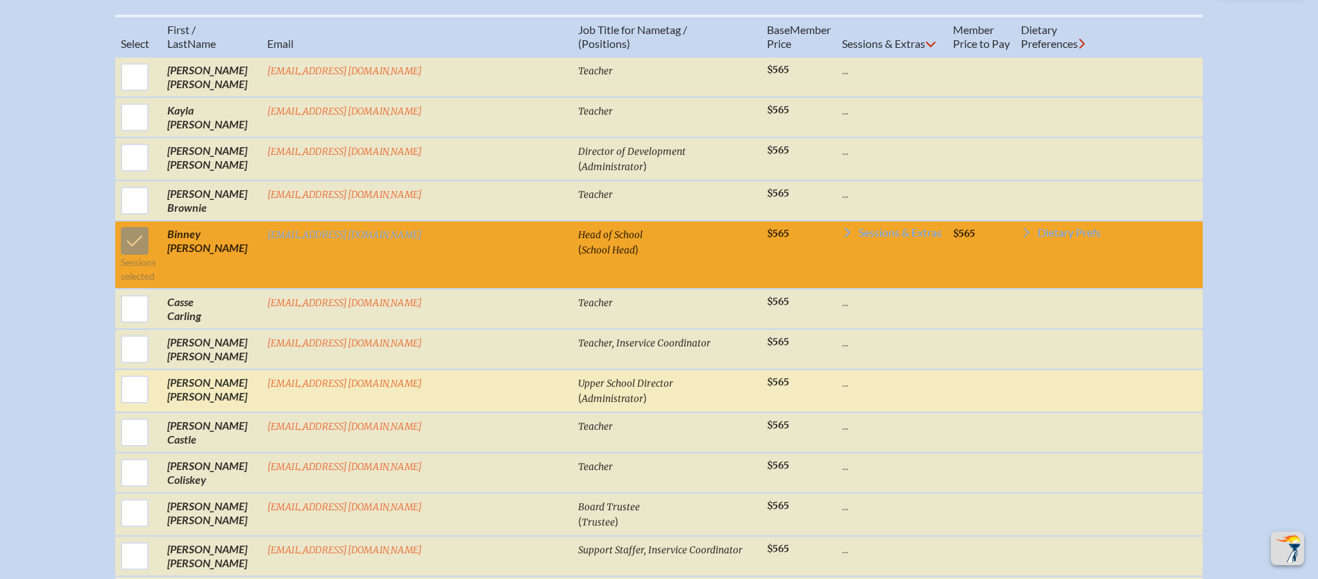
scroll to position [676, 0]
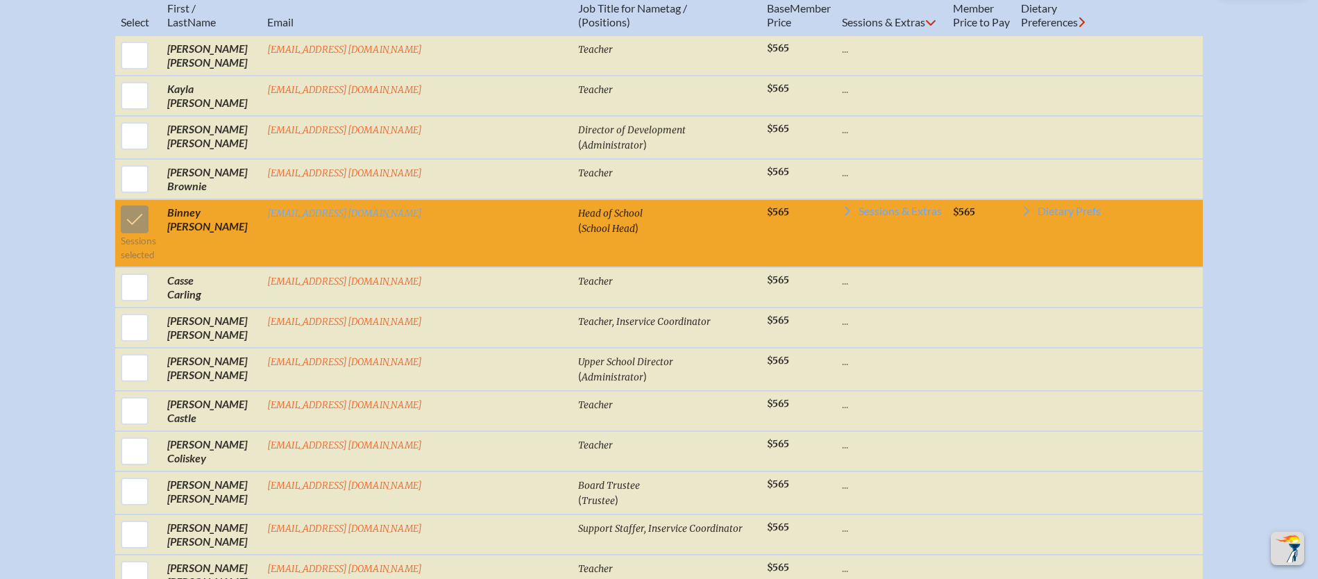
click at [162, 233] on td "Sessions selected" at bounding box center [138, 233] width 47 height 68
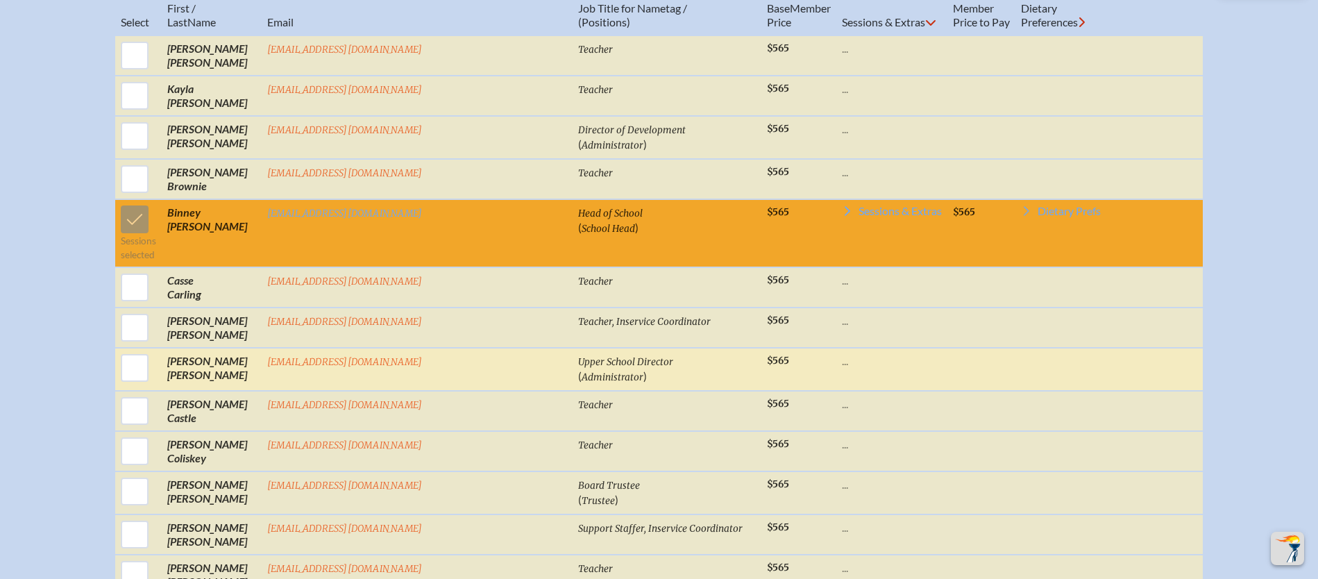
scroll to position [1453, 5]
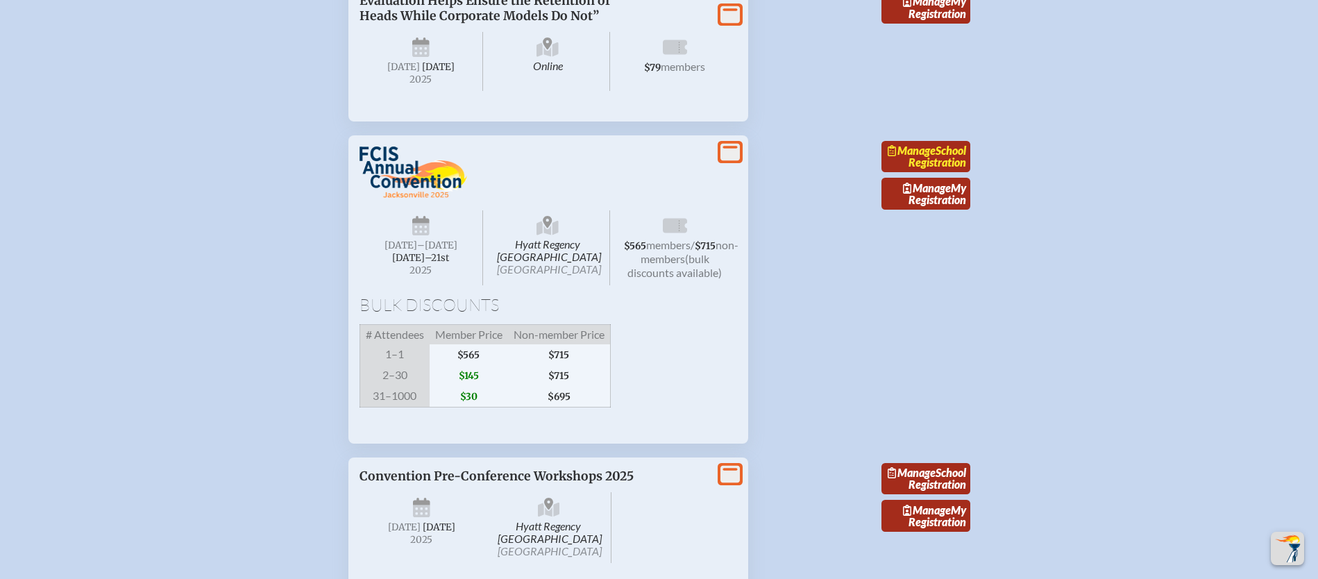
click at [909, 173] on link "Manage School Registration" at bounding box center [925, 157] width 89 height 32
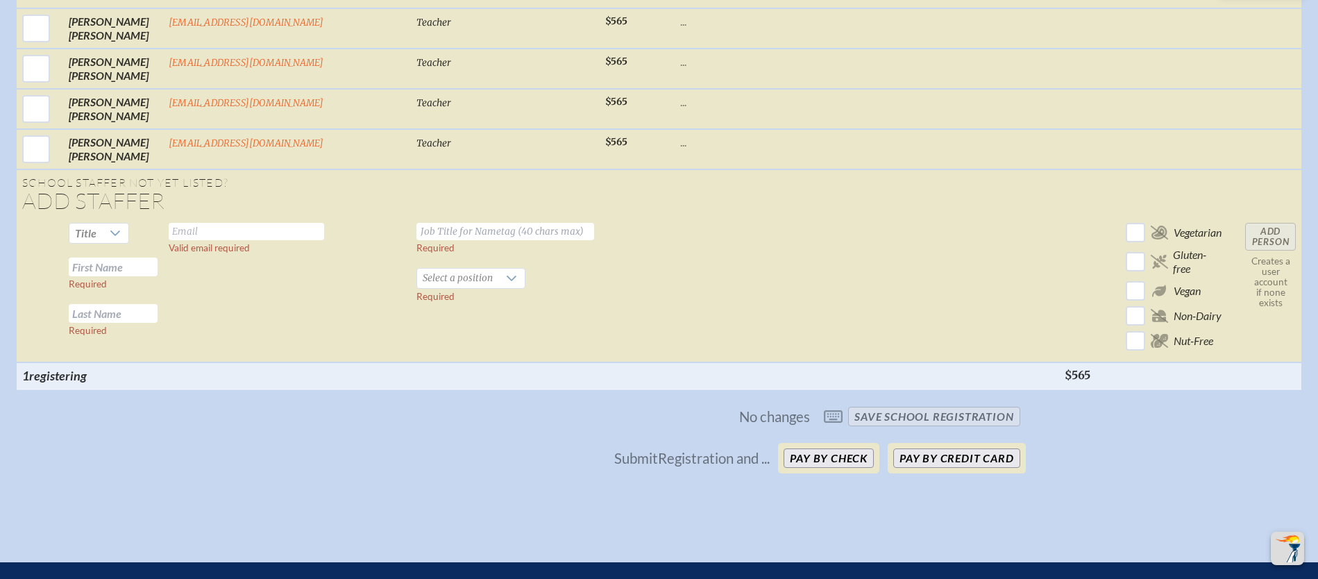
scroll to position [2771, 0]
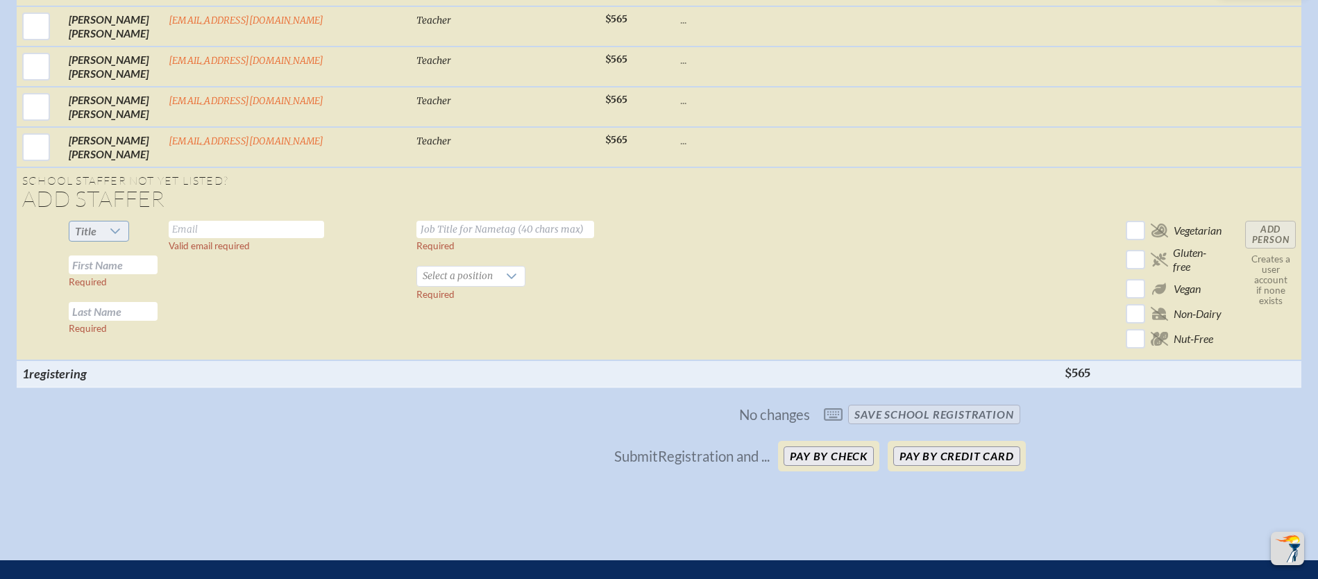
click at [110, 232] on icon at bounding box center [115, 231] width 11 height 11
click at [76, 257] on span "Mr" at bounding box center [76, 257] width 14 height 14
click at [198, 230] on input "text" at bounding box center [246, 229] width 155 height 17
type input "[EMAIL_ADDRESS][DOMAIN_NAME]"
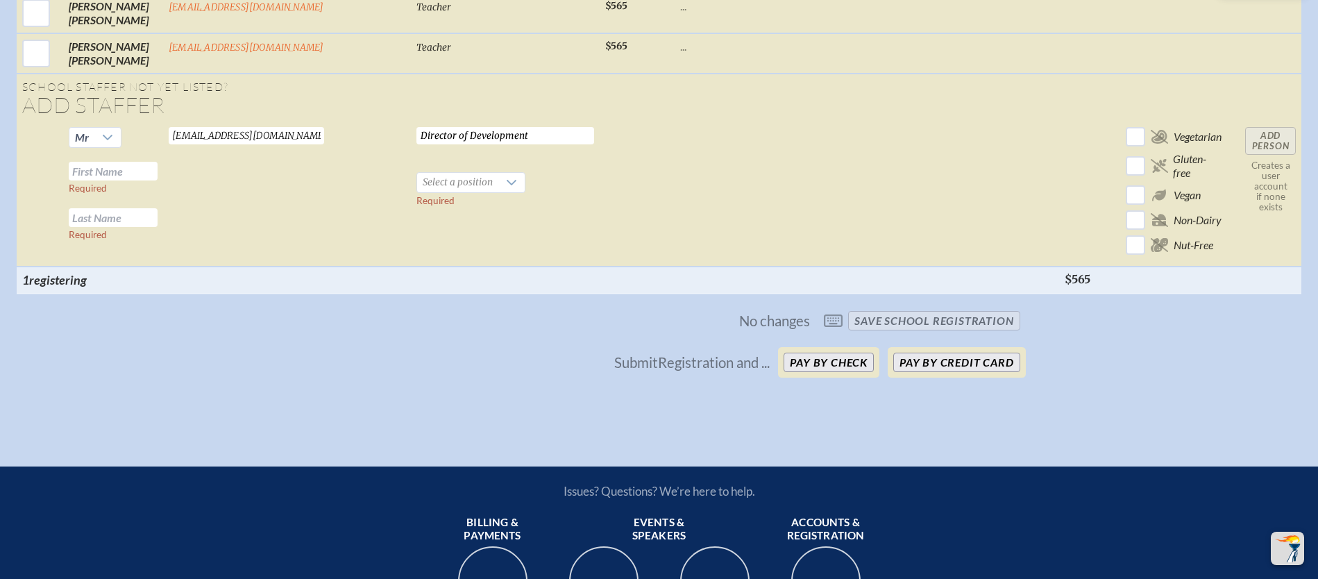
scroll to position [2871, 0]
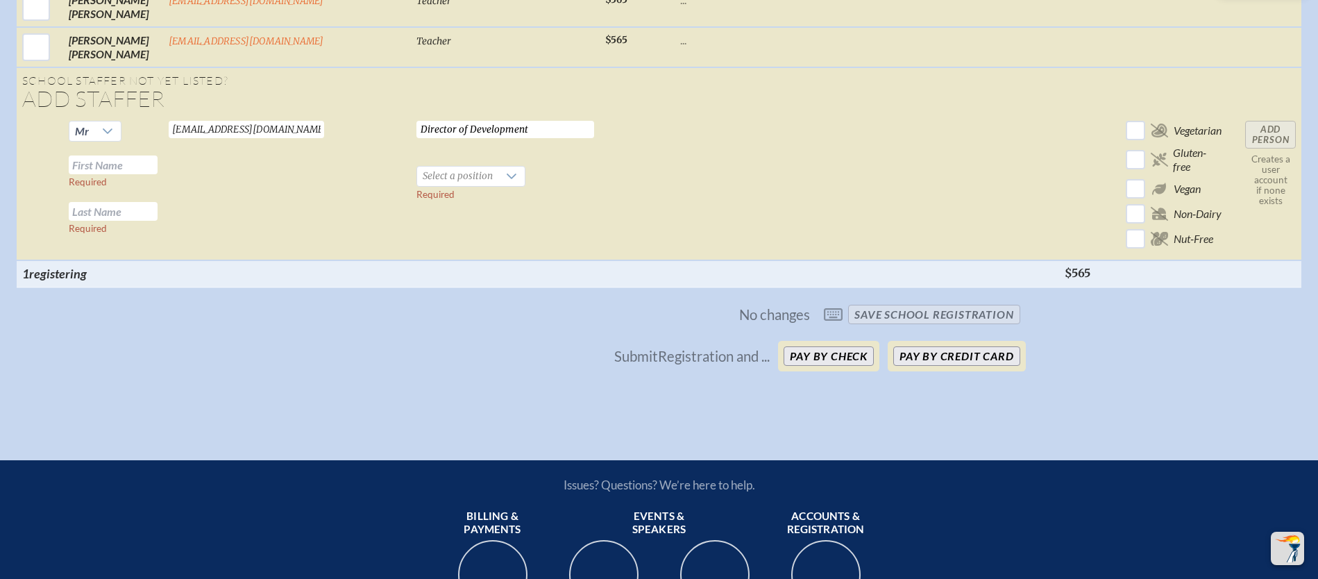
type input "Director of Development"
click at [90, 166] on input "text" at bounding box center [113, 164] width 89 height 19
type input "[PERSON_NAME]"
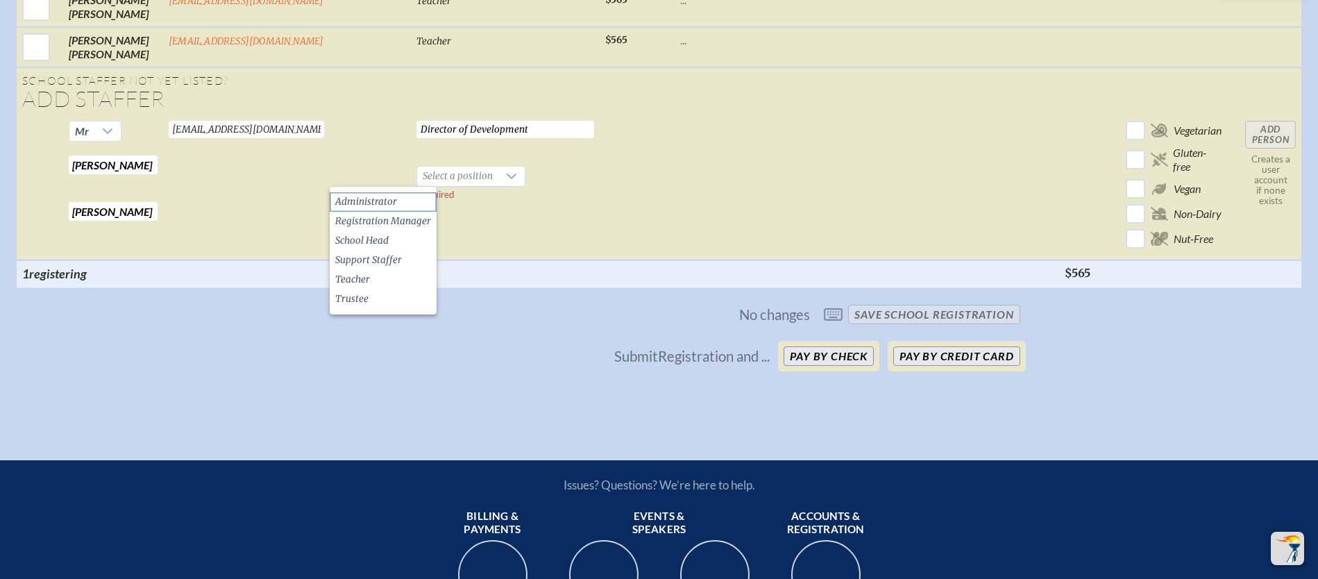
click at [365, 201] on span "Administrator" at bounding box center [366, 202] width 62 height 14
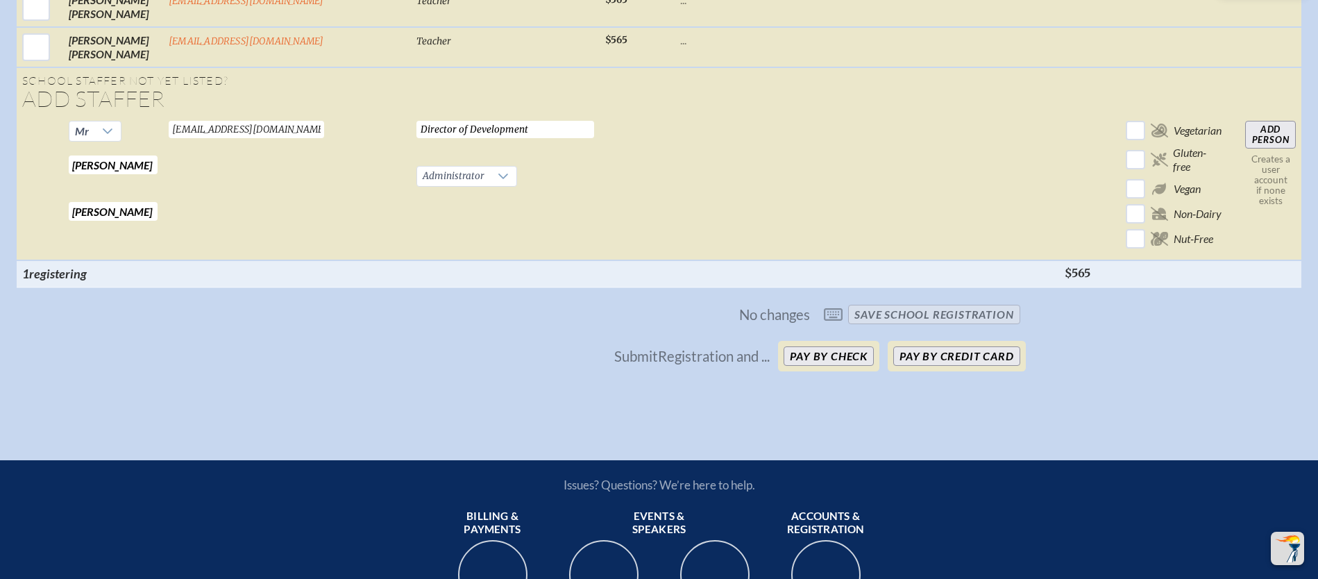
click at [1273, 133] on input "Add Person" at bounding box center [1270, 135] width 51 height 28
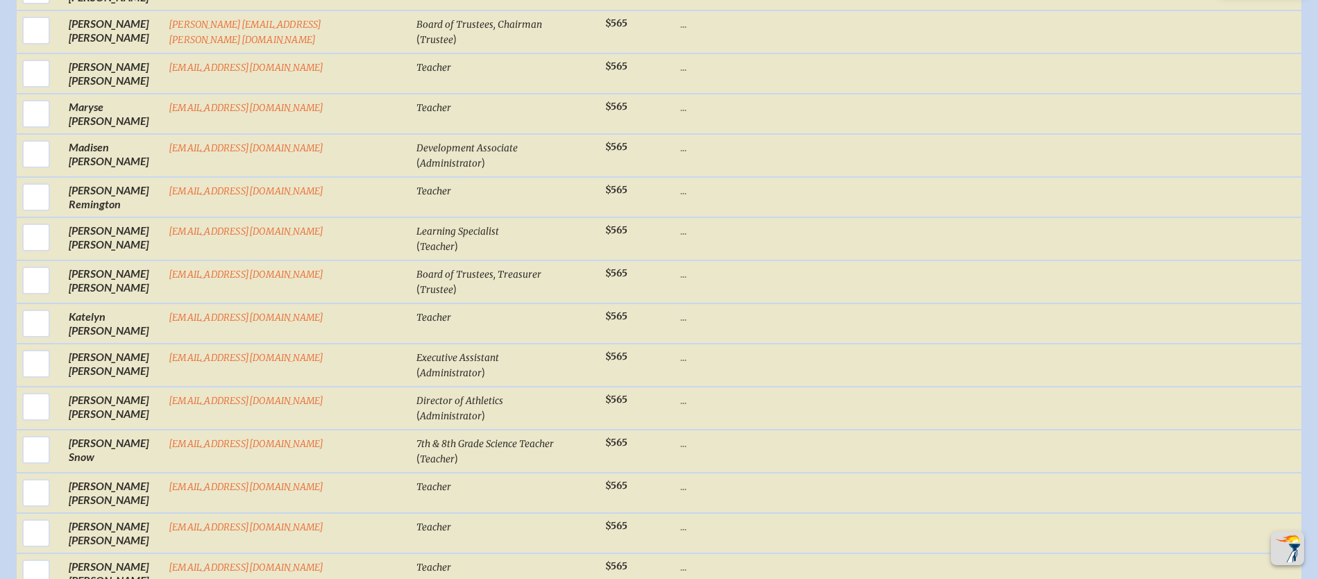
checkbox input "true"
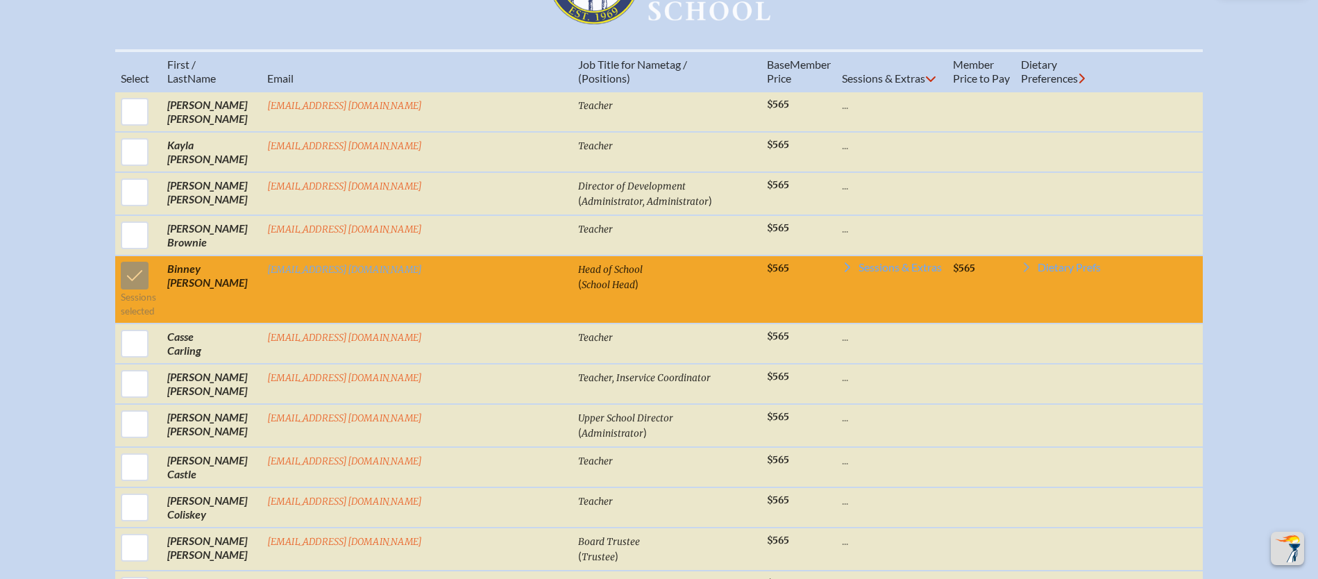
scroll to position [619, 0]
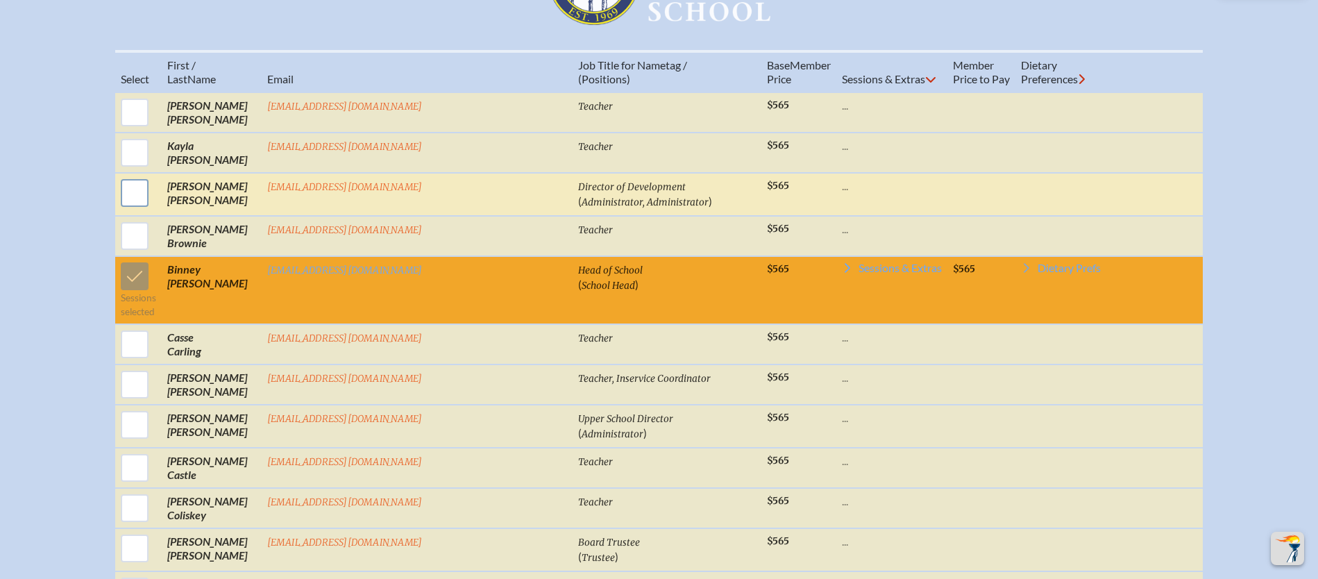
click at [152, 203] on input "checkbox" at bounding box center [134, 193] width 35 height 35
checkbox input "true"
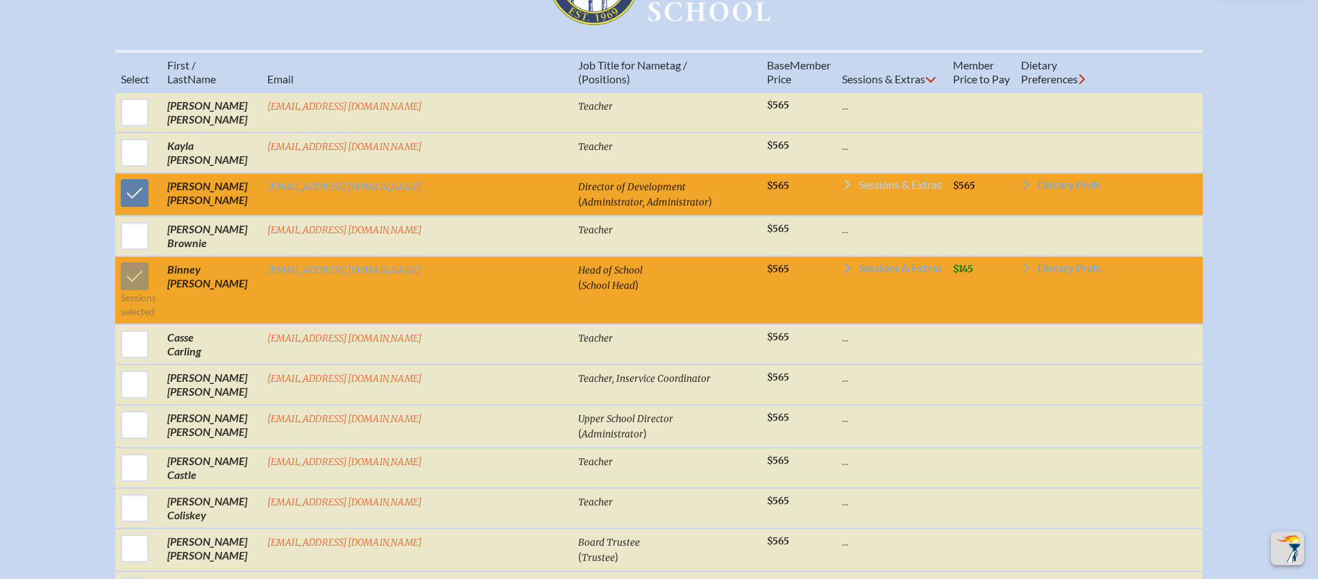
click at [859, 190] on span "Sessions & Extras" at bounding box center [900, 184] width 83 height 11
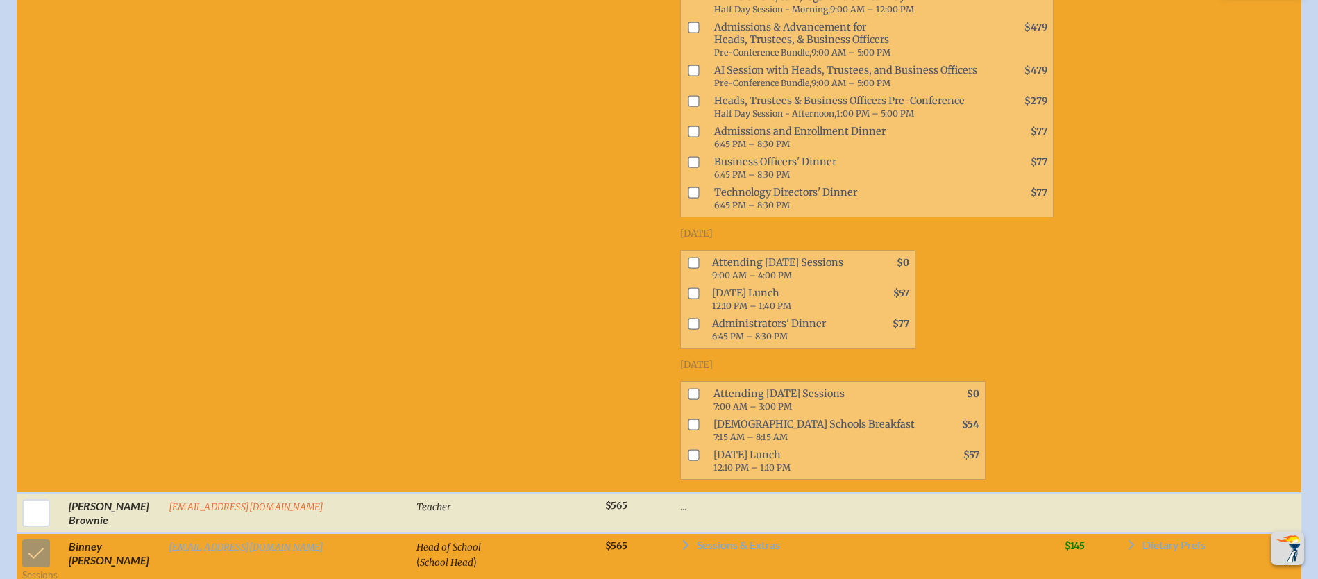
scroll to position [927, 0]
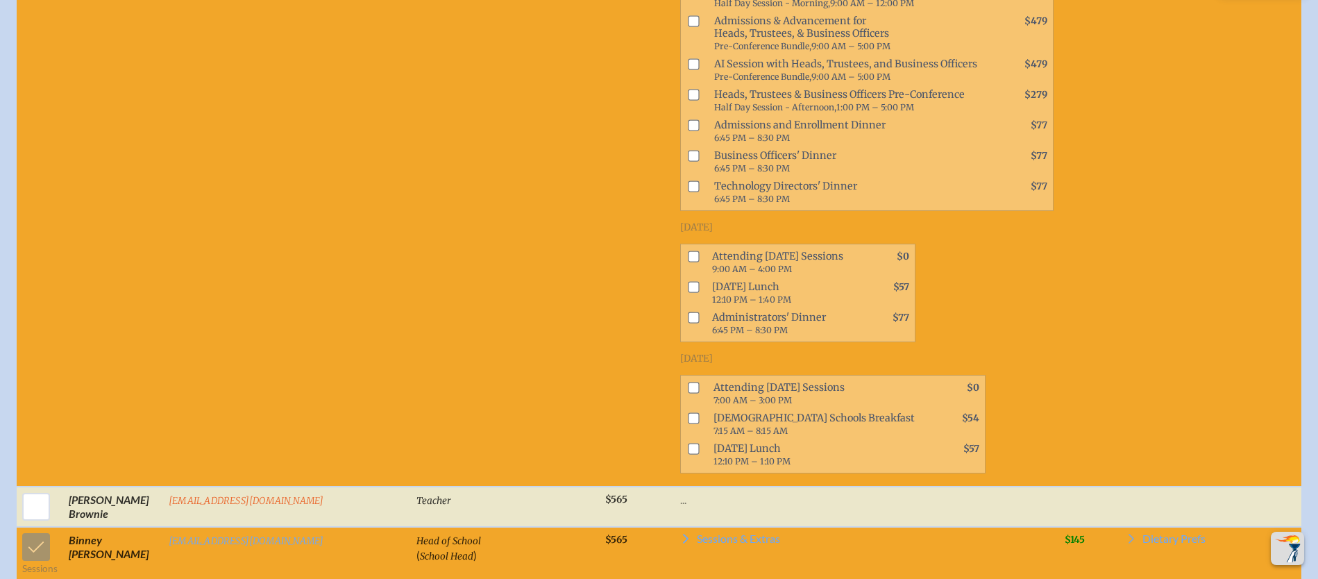
click at [688, 258] on input "checkbox" at bounding box center [693, 256] width 11 height 11
checkbox input "true"
click at [688, 389] on input "checkbox" at bounding box center [693, 388] width 11 height 11
checkbox input "true"
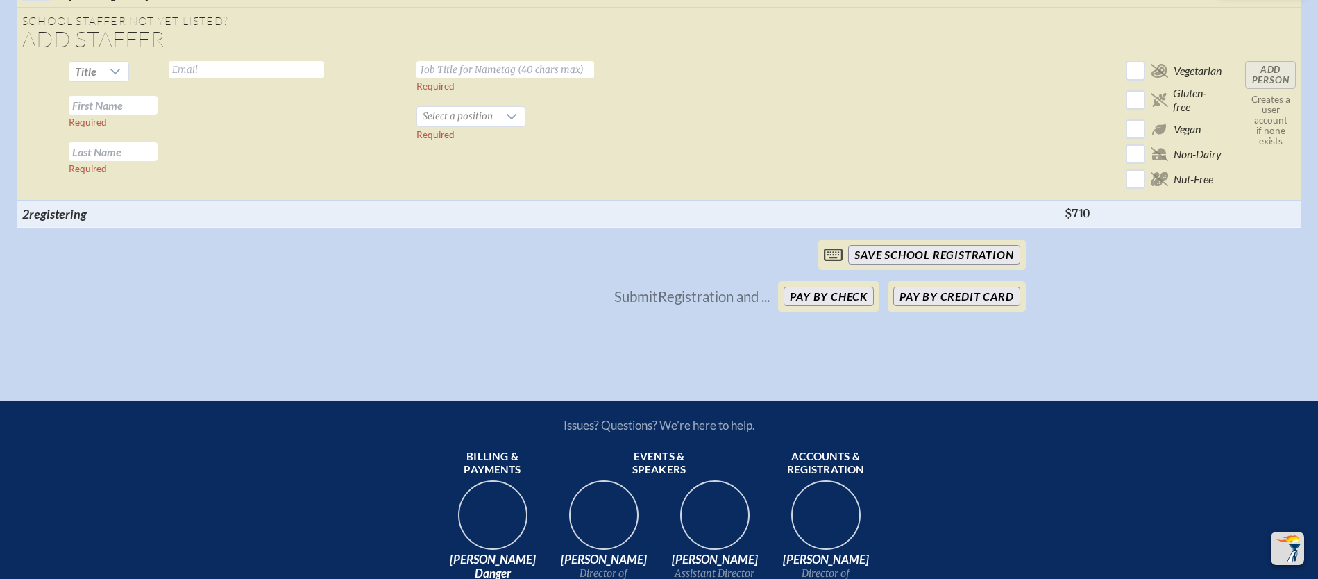
scroll to position [2960, 0]
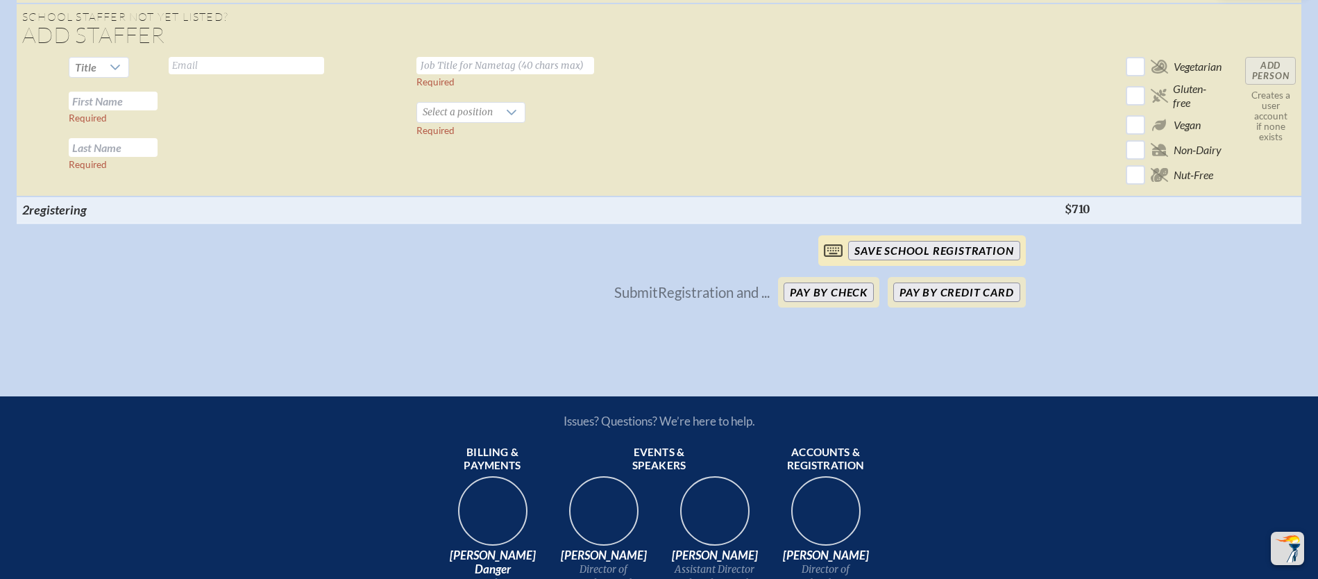
click at [934, 260] on input "save School Registration" at bounding box center [933, 250] width 171 height 19
click at [930, 302] on button "Pay by Credit Card" at bounding box center [956, 291] width 126 height 19
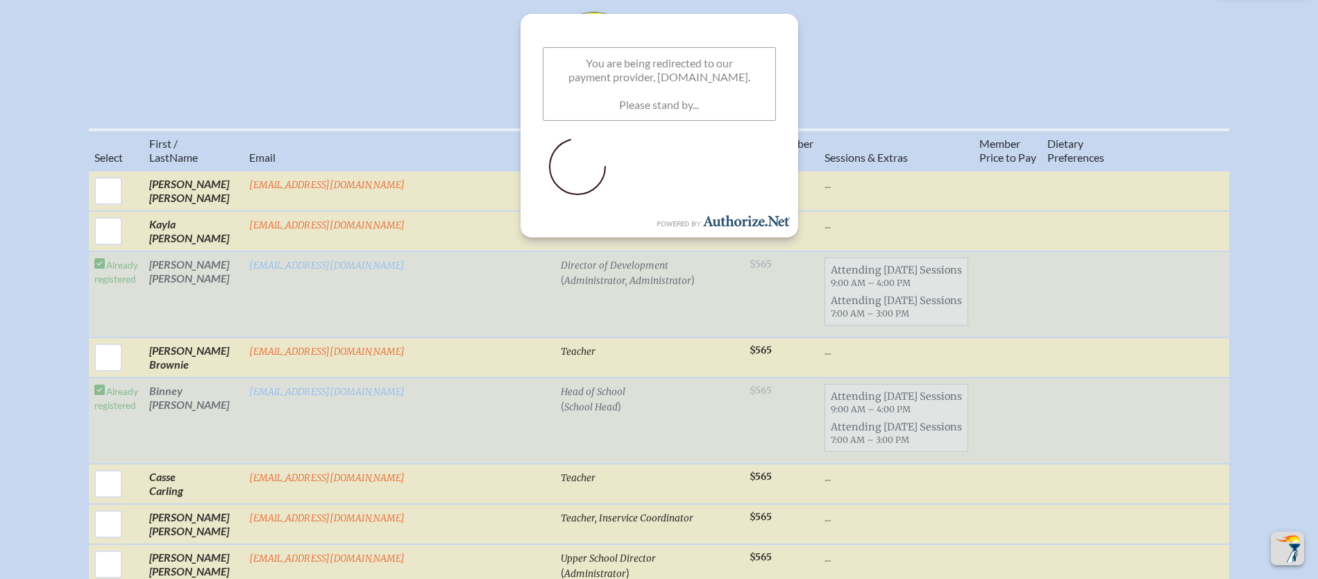
scroll to position [543, 10]
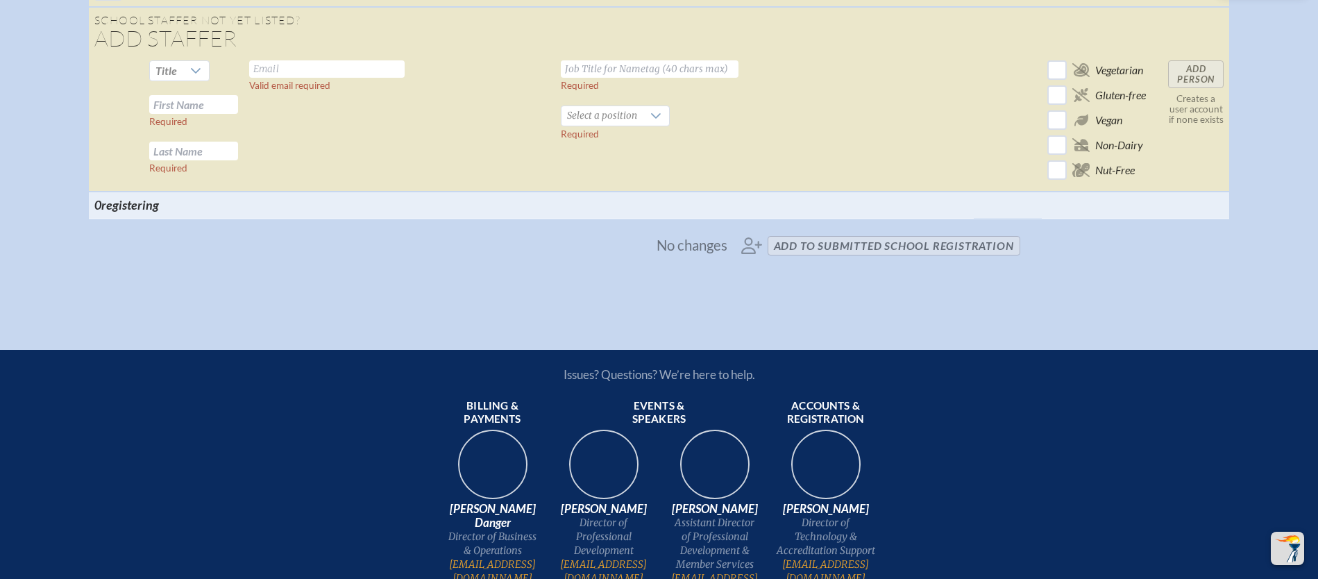
scroll to position [2517, 0]
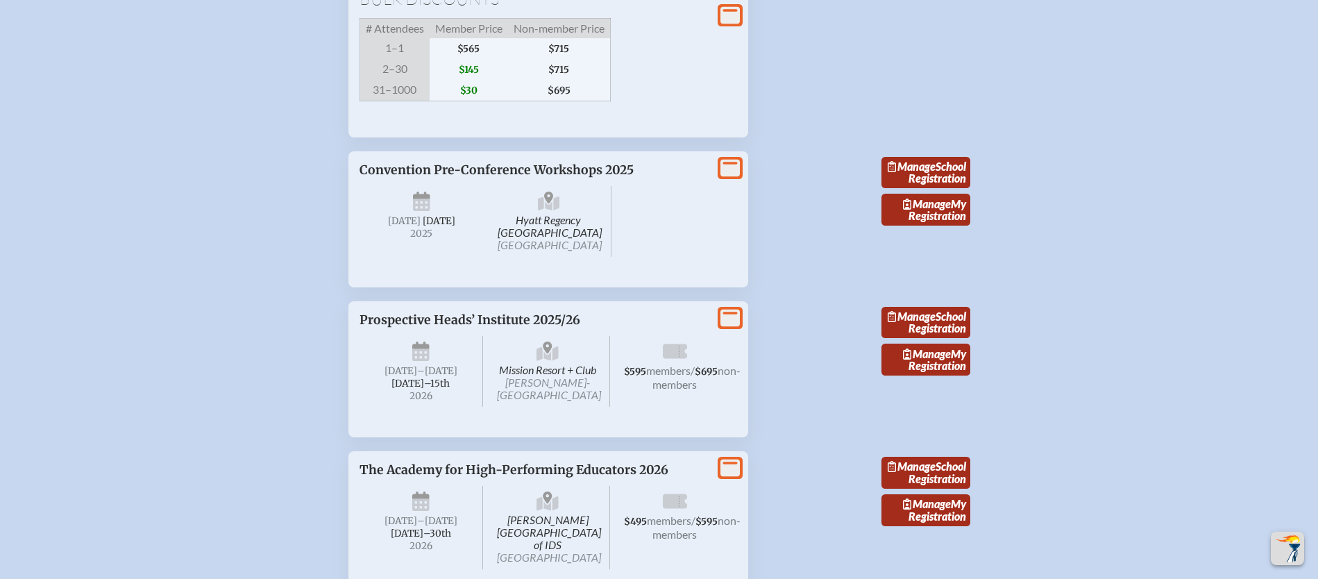
scroll to position [1609, 10]
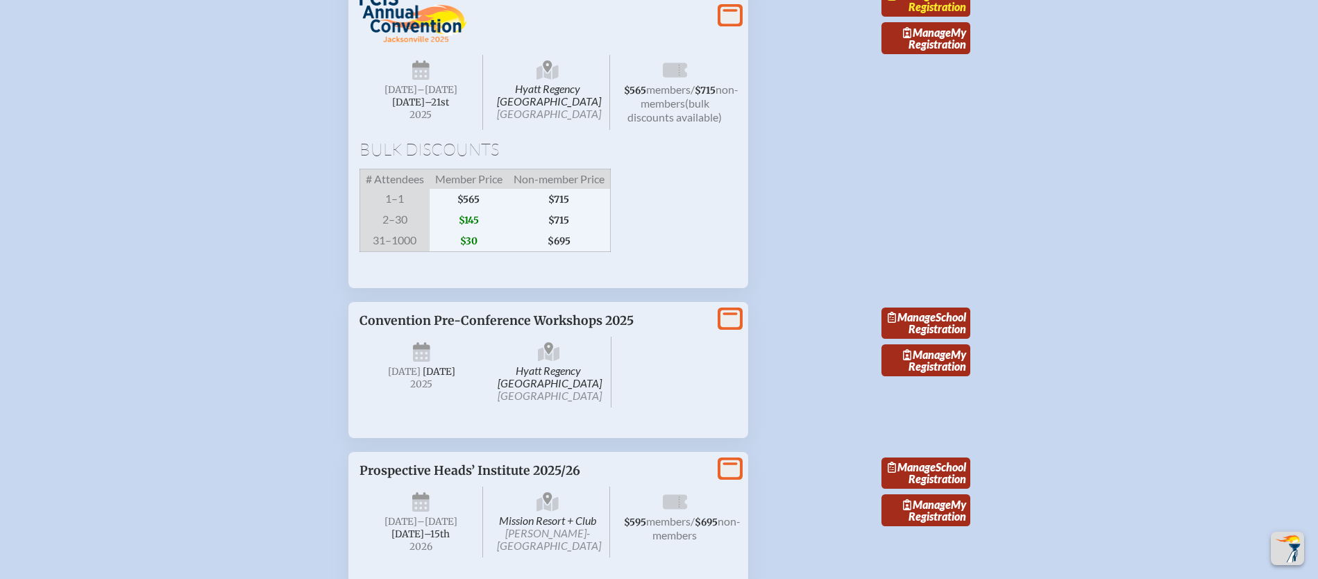
click at [922, 17] on link "Manage School Registration" at bounding box center [925, 1] width 89 height 32
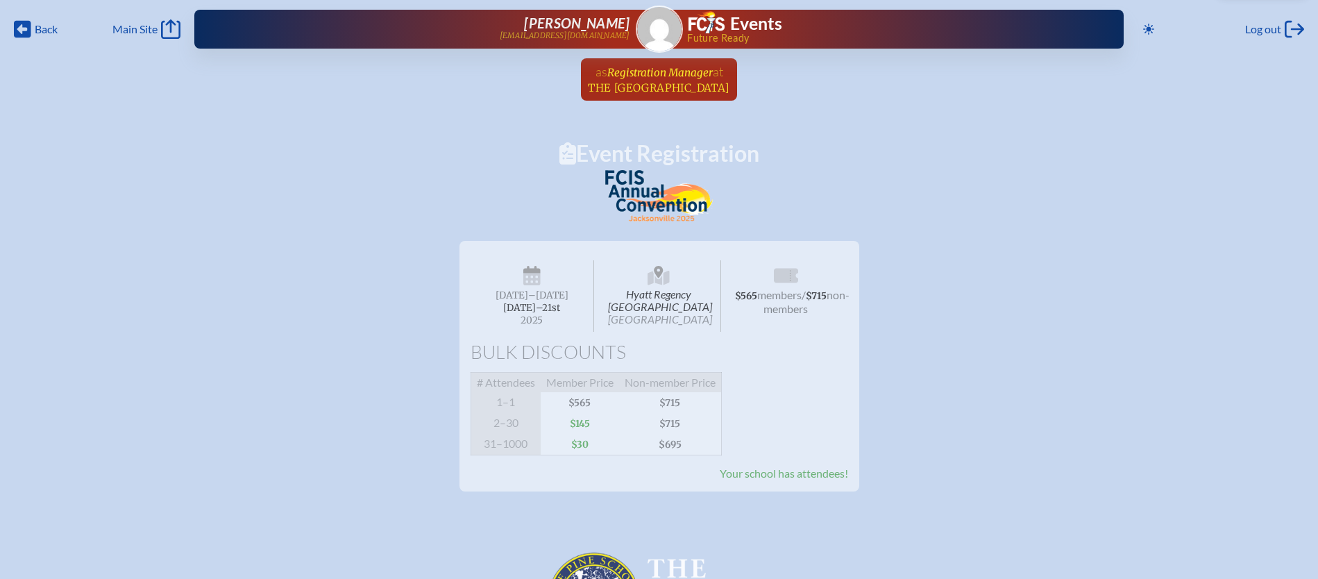
click at [682, 81] on span "The [GEOGRAPHIC_DATA]" at bounding box center [659, 87] width 142 height 13
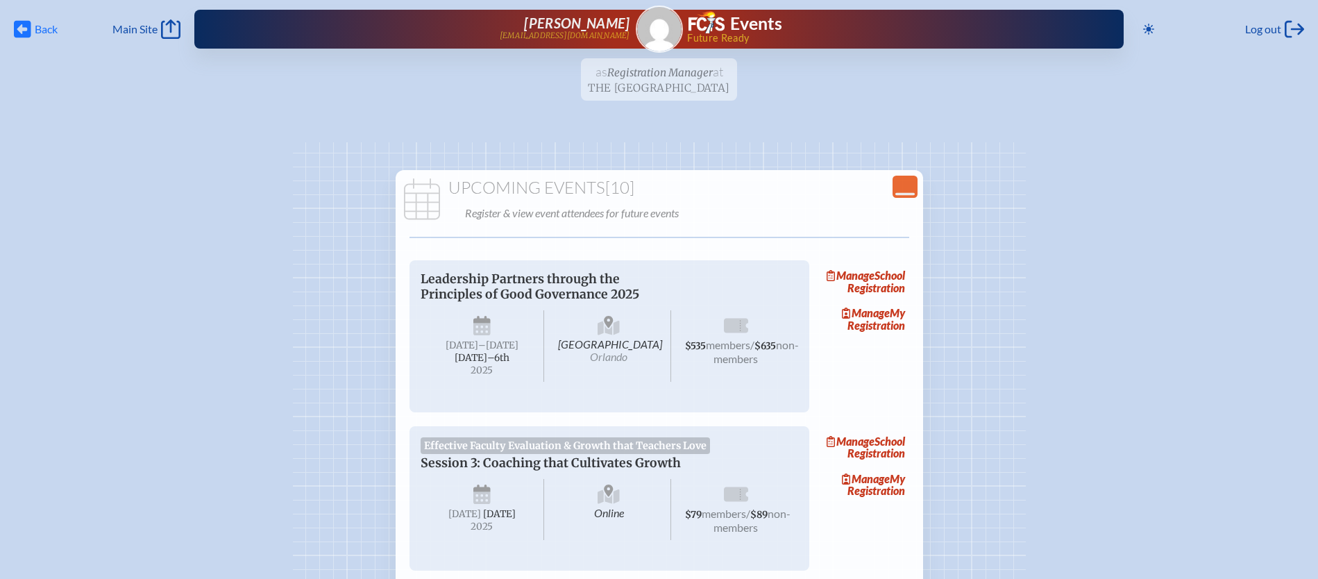
click at [22, 27] on icon "Back" at bounding box center [22, 28] width 17 height 19
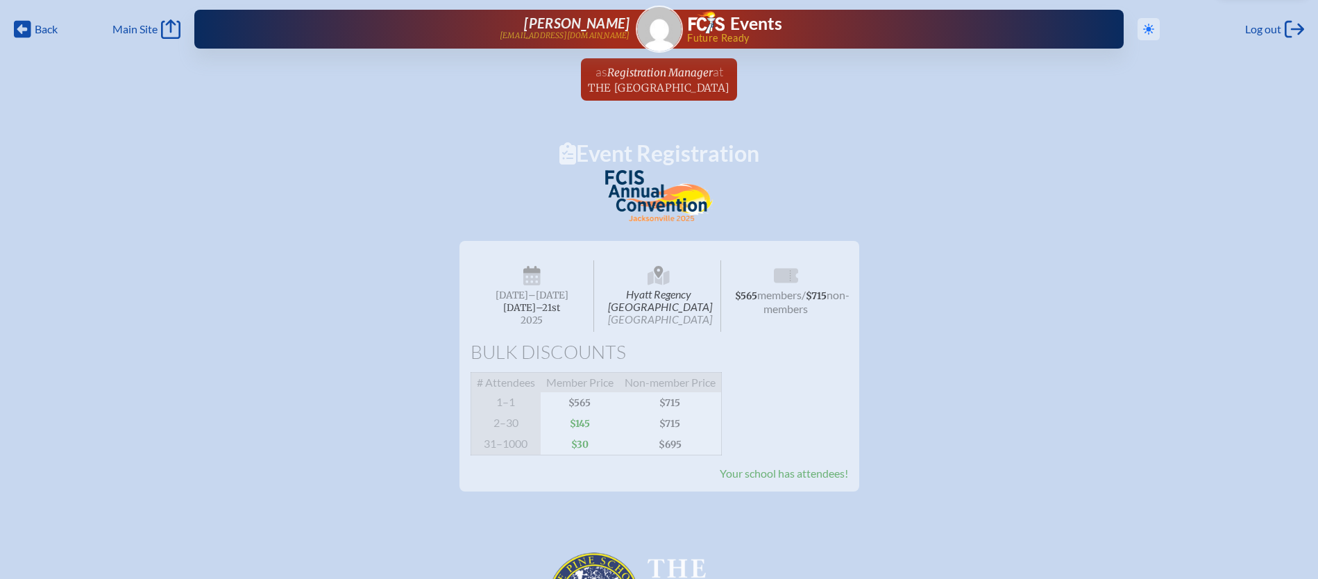
click at [1144, 27] on icon at bounding box center [1148, 29] width 11 height 11
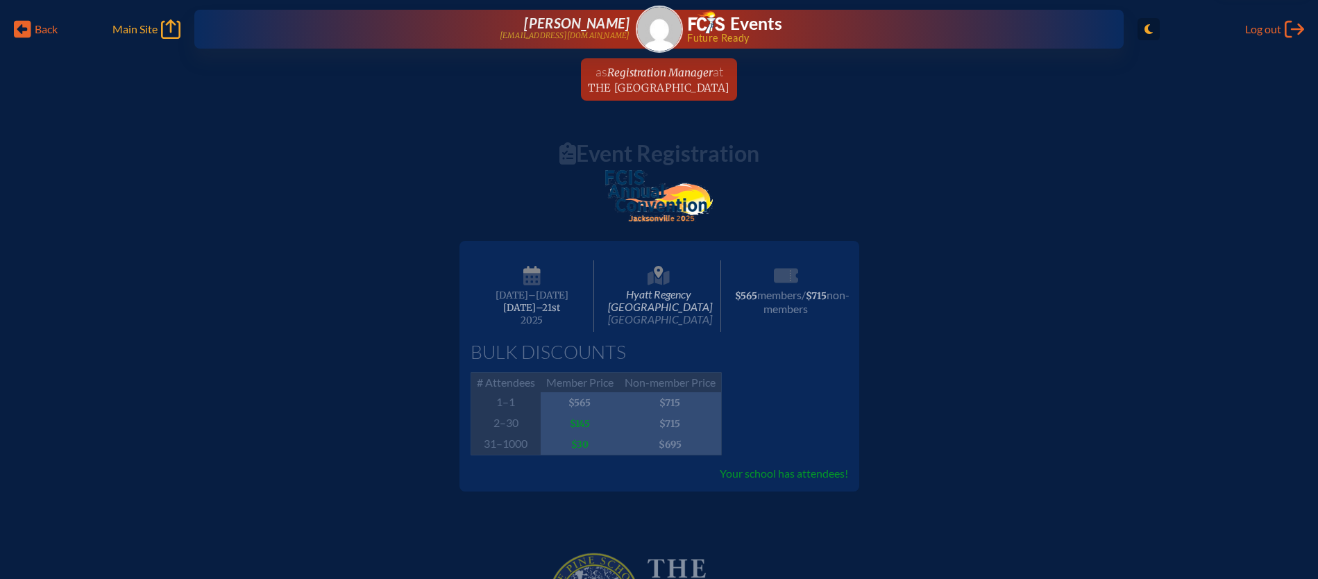
click at [146, 31] on span "Main Site" at bounding box center [134, 29] width 45 height 14
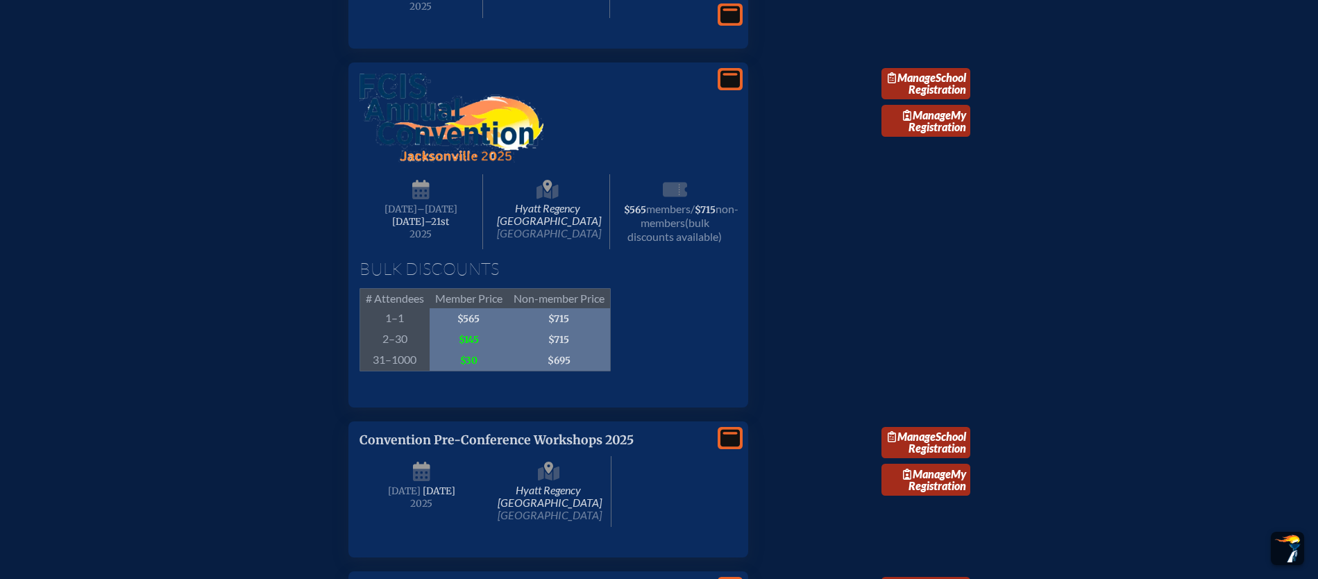
scroll to position [1537, 0]
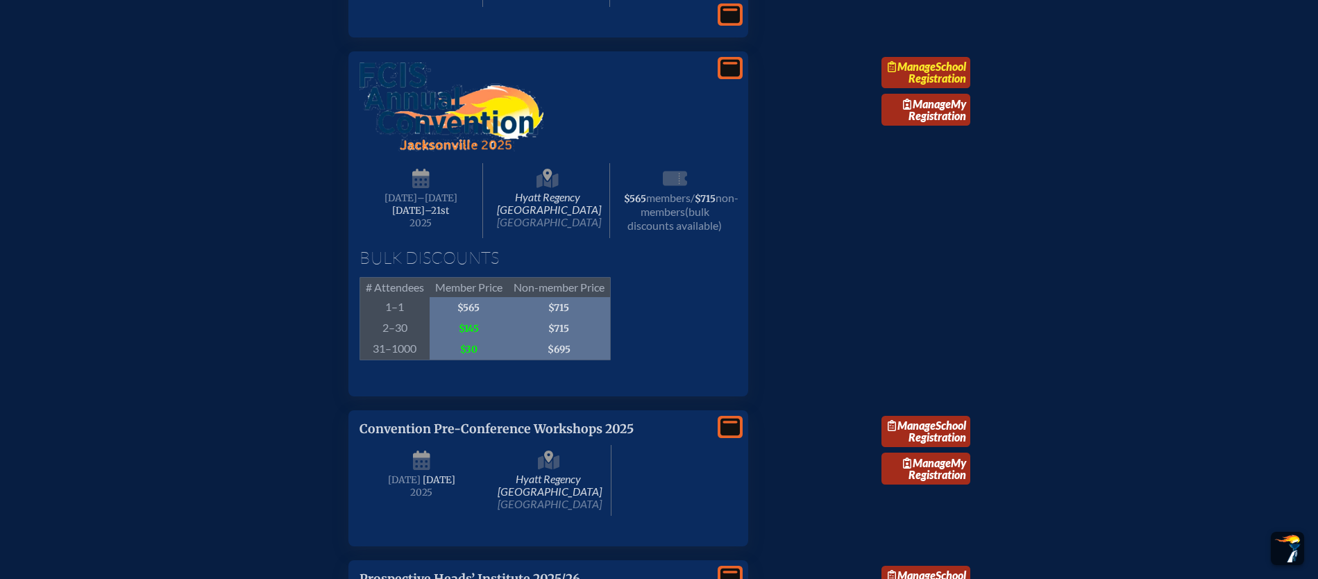
click at [932, 89] on link "Manage School Registration" at bounding box center [925, 73] width 89 height 32
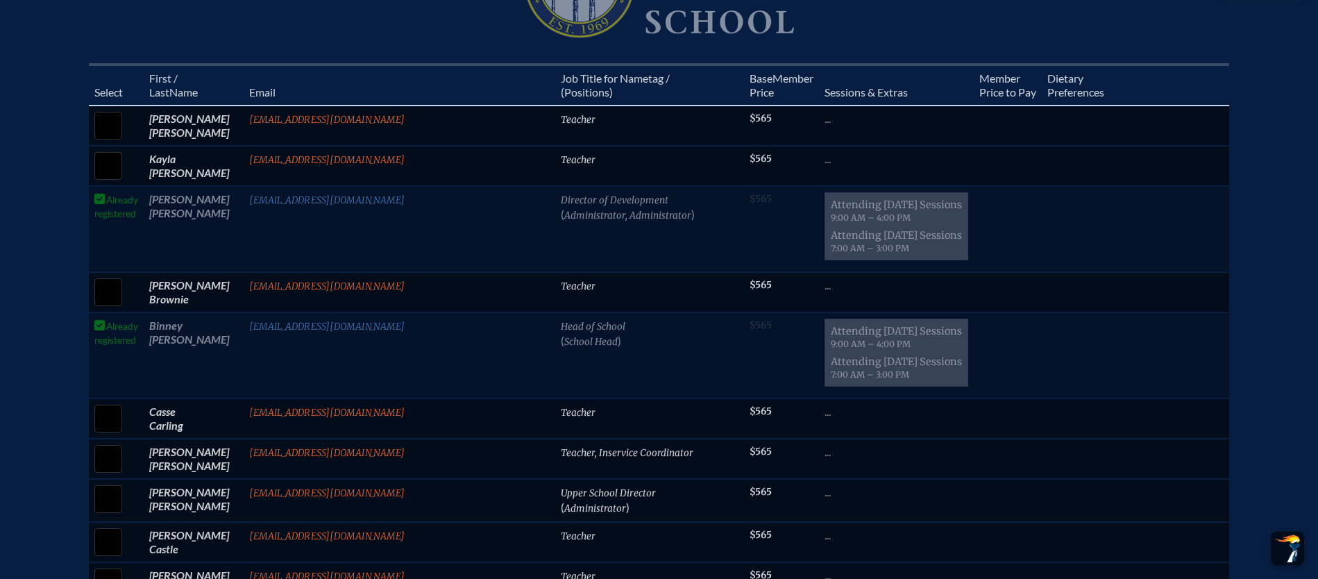
scroll to position [626, 3]
